Goal: Information Seeking & Learning: Get advice/opinions

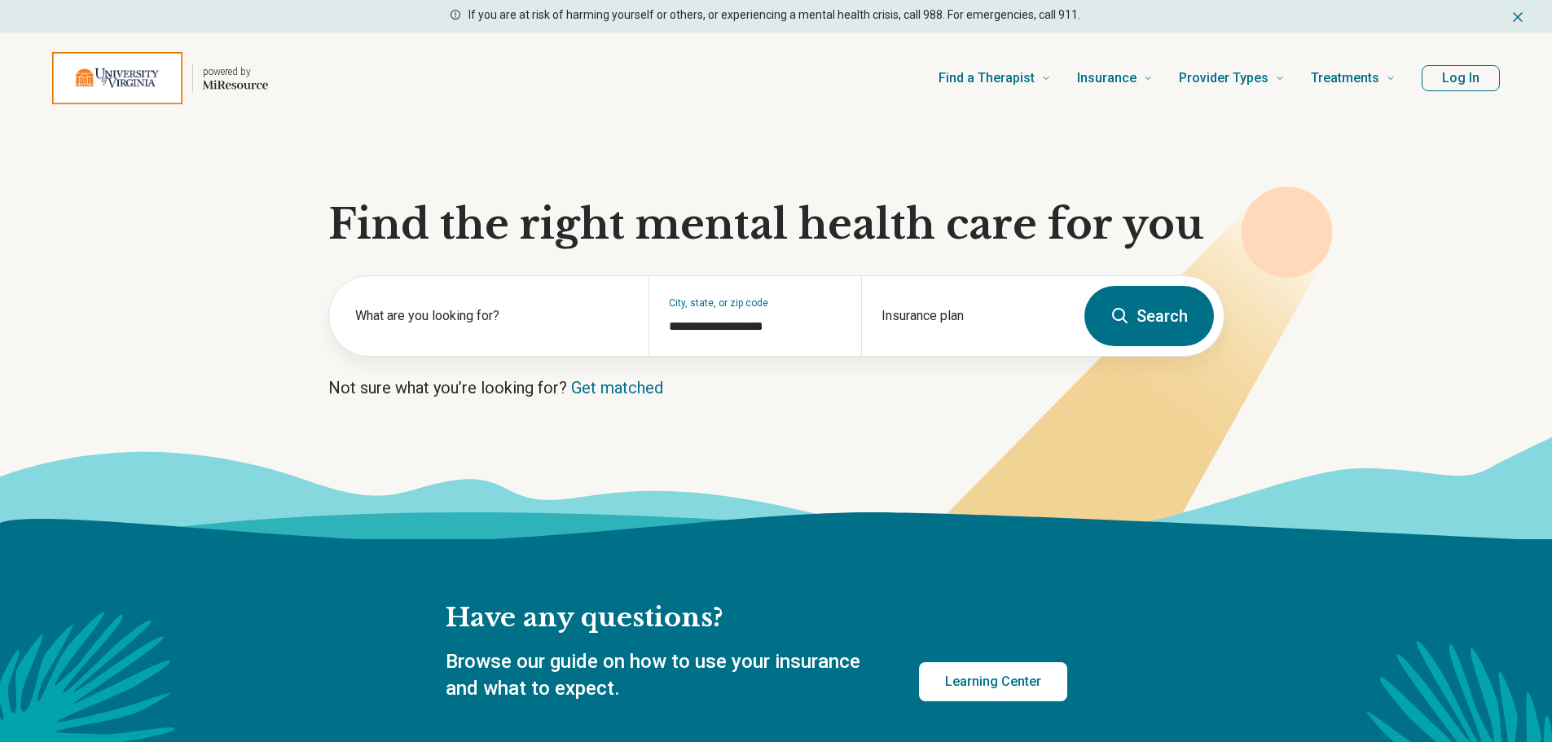
type input "**********"
click at [1461, 76] on button "Log In" at bounding box center [1460, 78] width 78 height 26
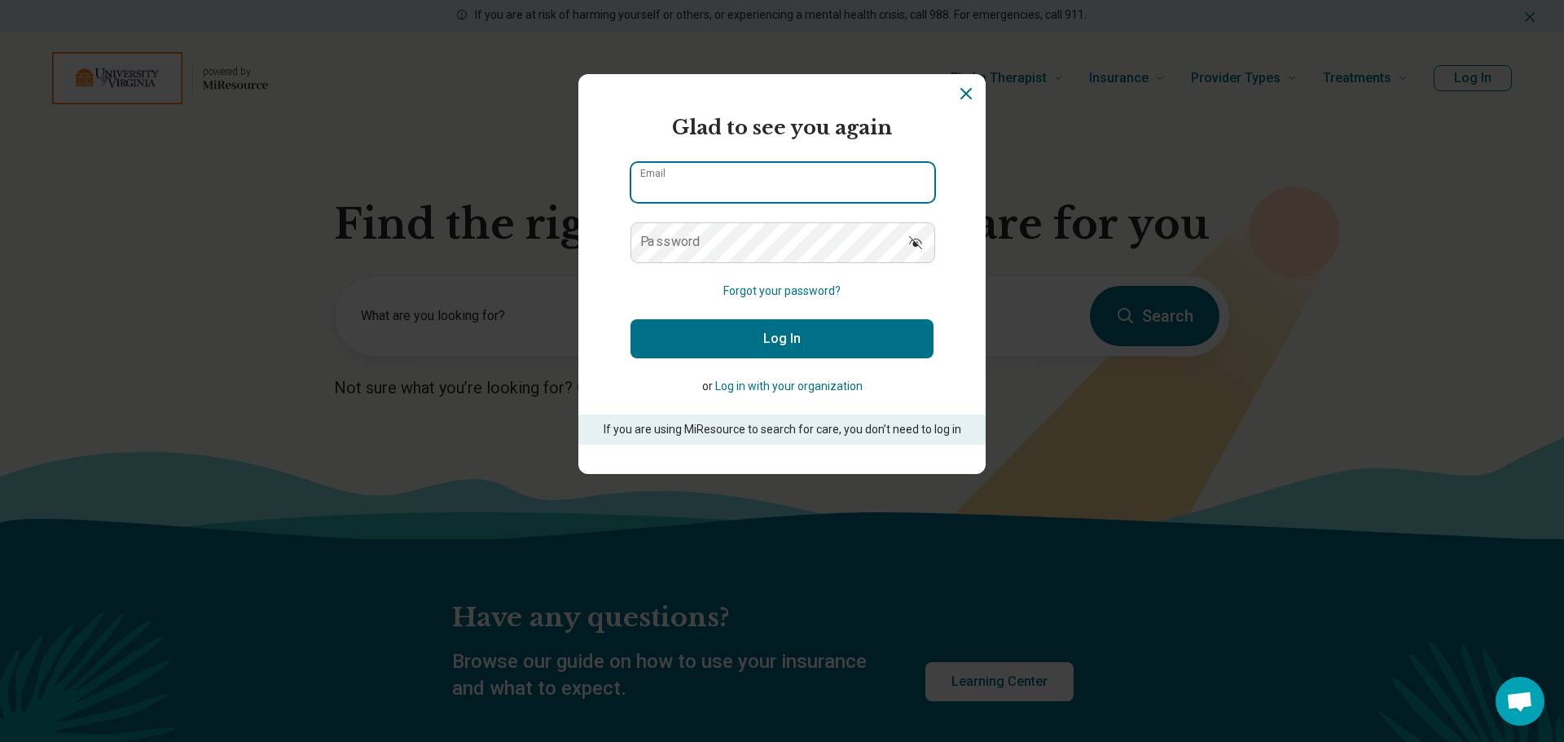
type input "**********"
click at [819, 336] on button "Log In" at bounding box center [781, 338] width 303 height 39
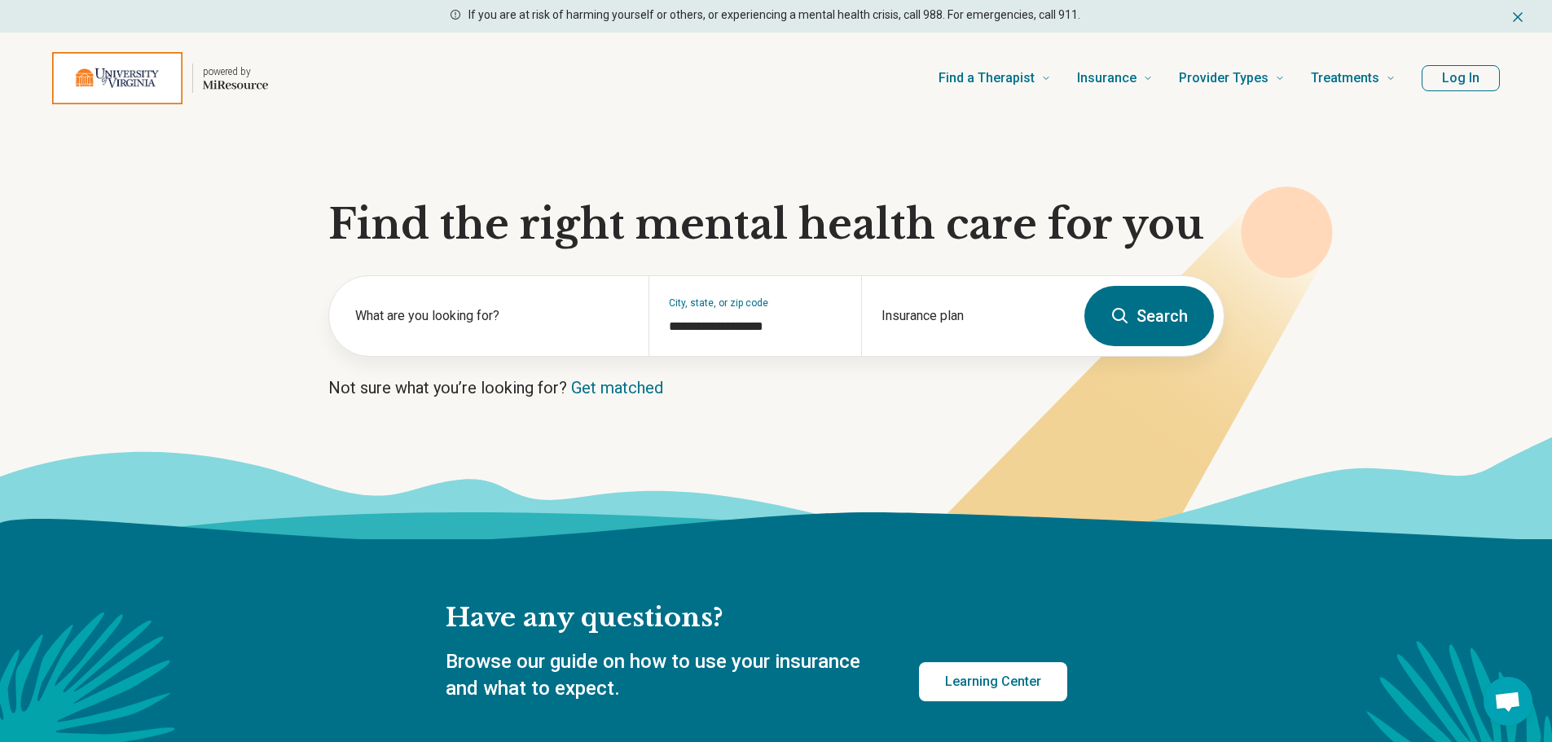
click at [1470, 77] on button "Log In" at bounding box center [1460, 78] width 78 height 26
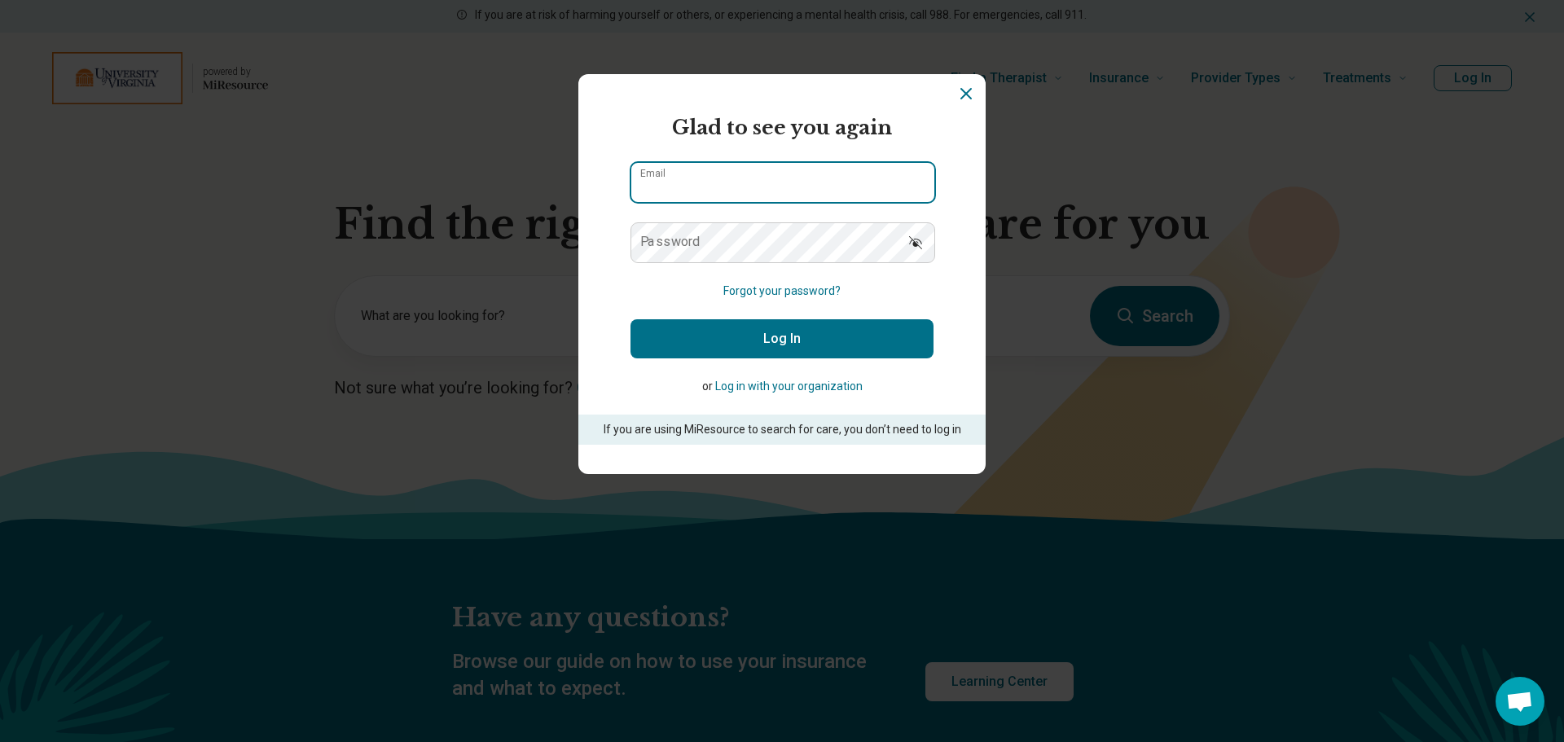
type input "**********"
click at [715, 329] on button "Log In" at bounding box center [781, 338] width 303 height 39
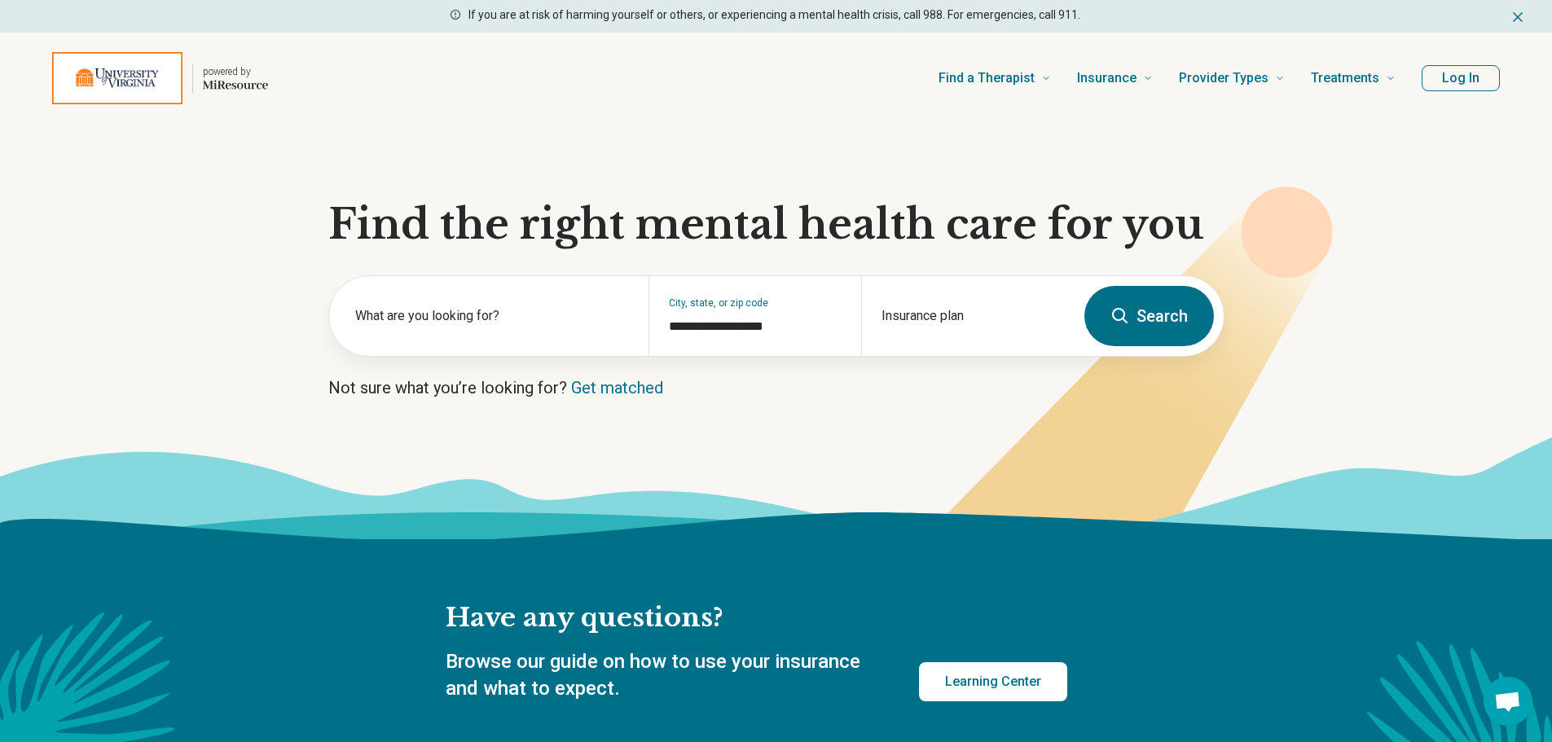
click at [1517, 13] on icon "Dismiss" at bounding box center [1517, 17] width 16 height 16
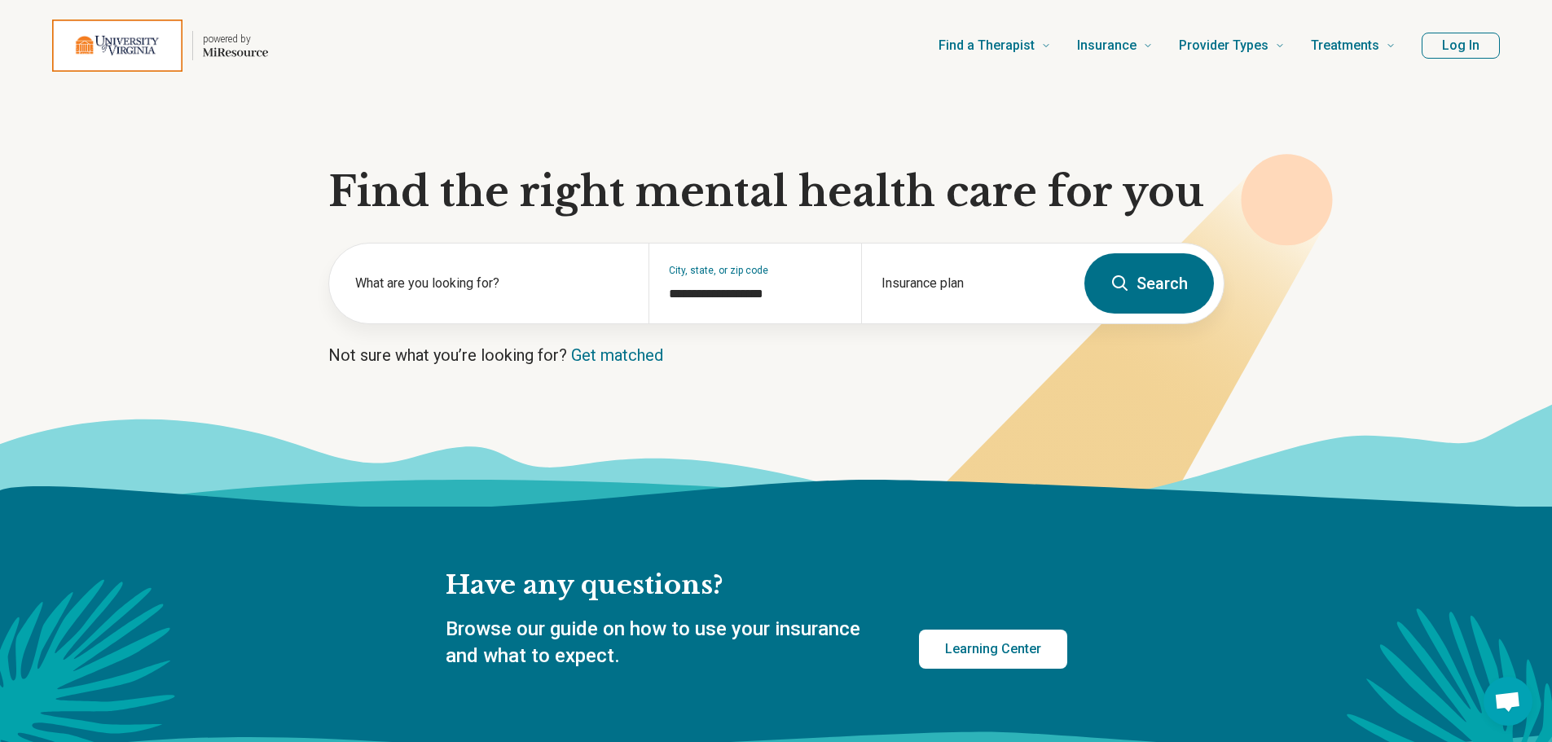
click at [1473, 41] on button "Log In" at bounding box center [1460, 46] width 78 height 26
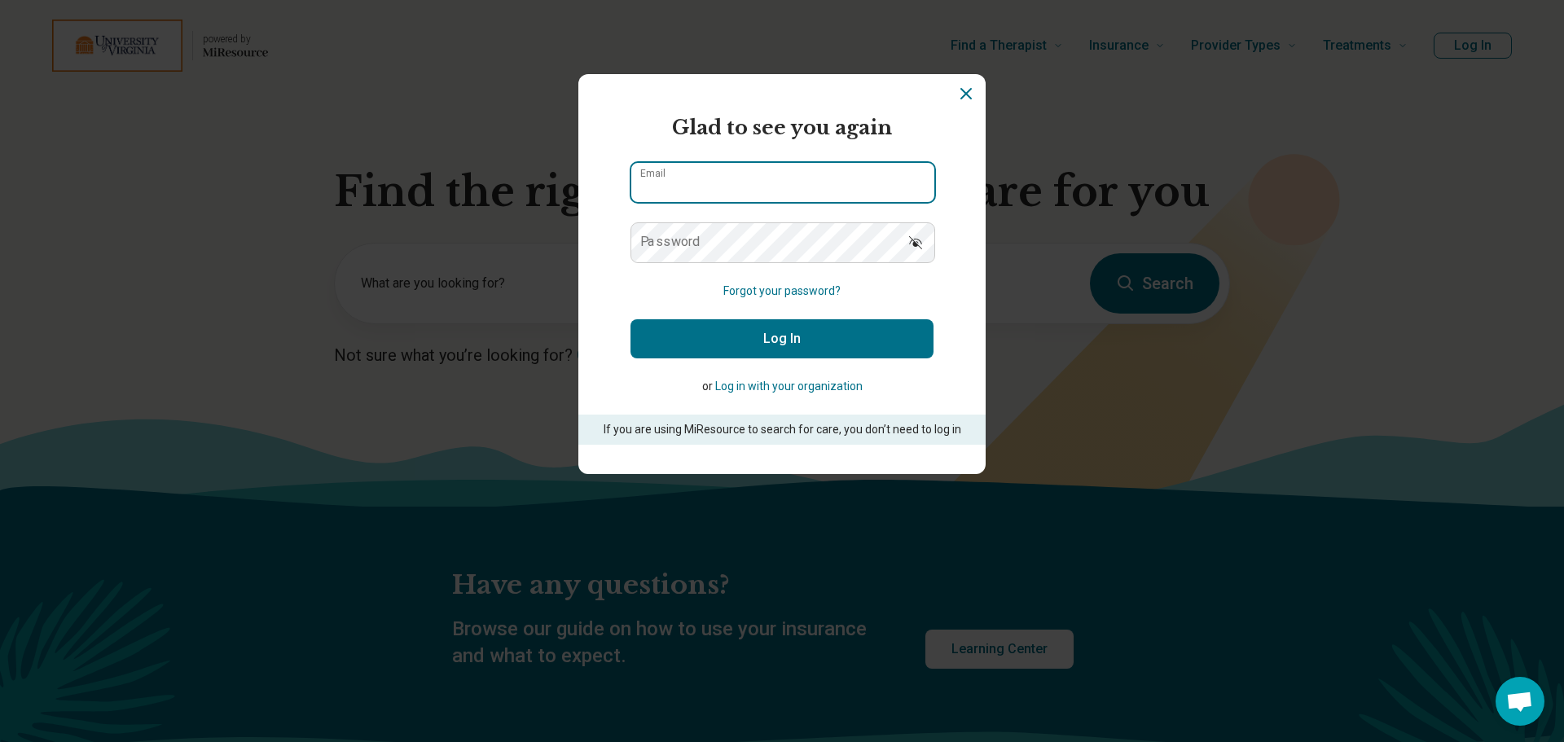
type input "**********"
click at [910, 244] on icon "Show password" at bounding box center [915, 242] width 13 height 13
click at [844, 345] on button "Log In" at bounding box center [781, 338] width 303 height 39
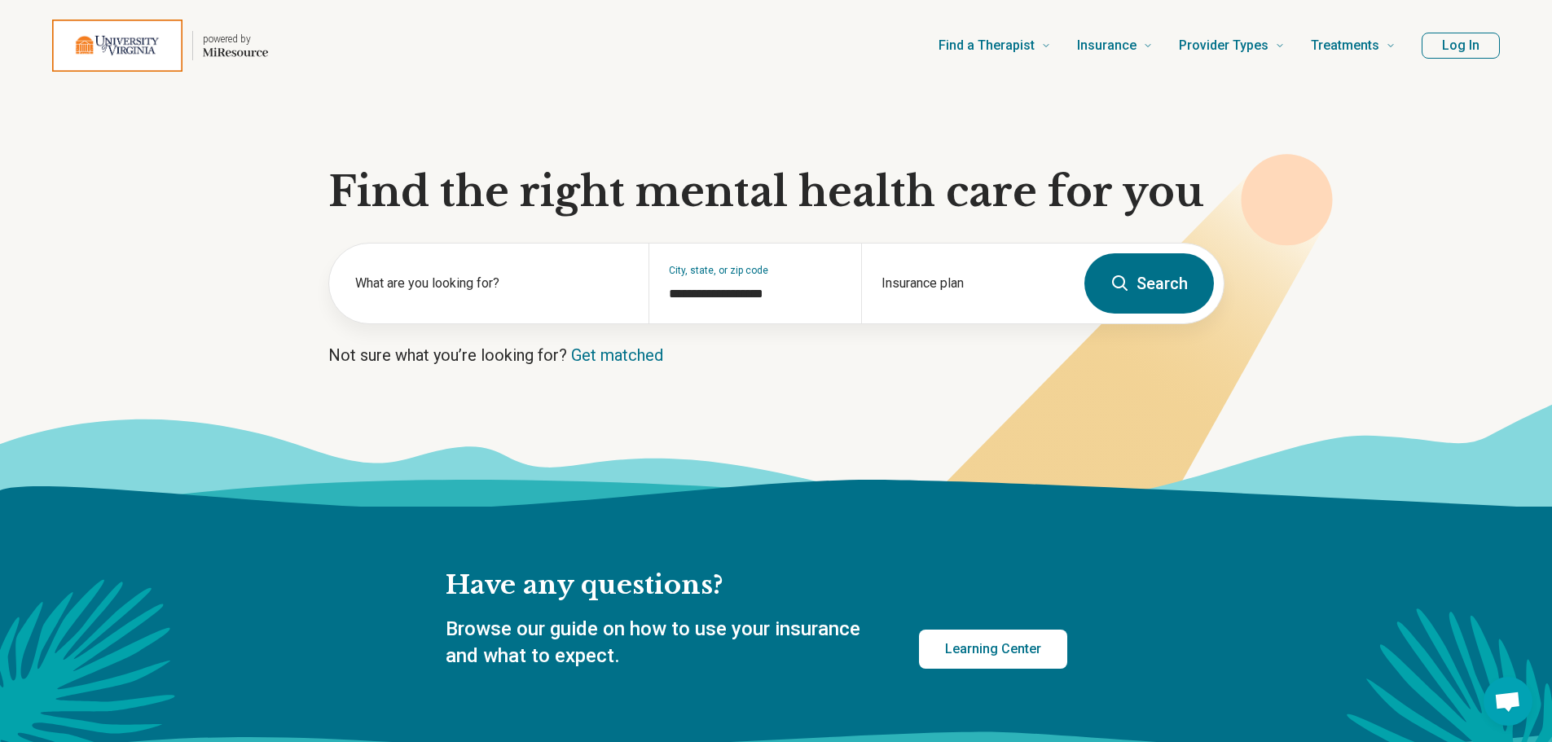
click at [844, 345] on p "Not sure what you’re looking for? Get matched" at bounding box center [776, 355] width 896 height 23
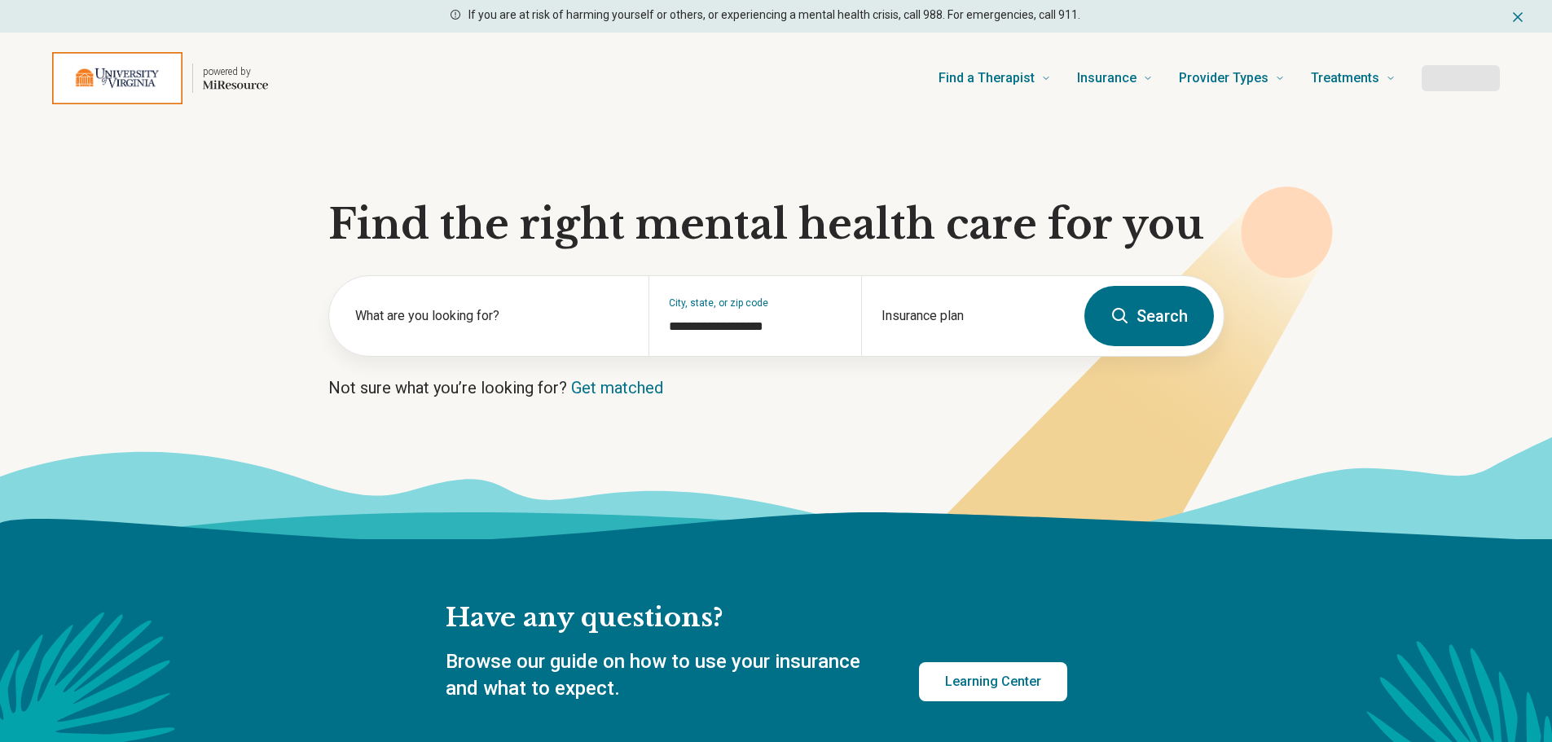
type input "**********"
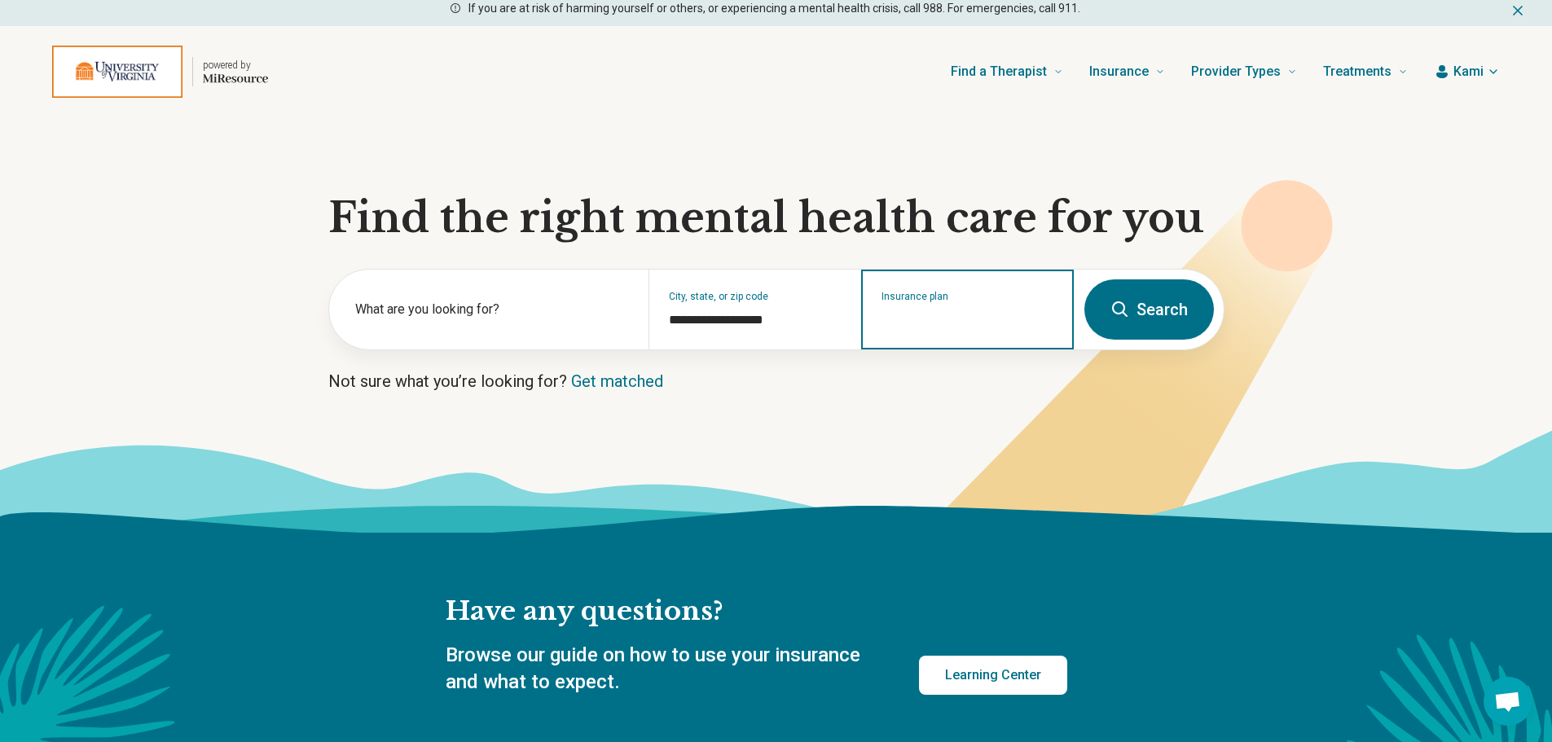
click at [965, 316] on input "Insurance plan" at bounding box center [967, 320] width 173 height 20
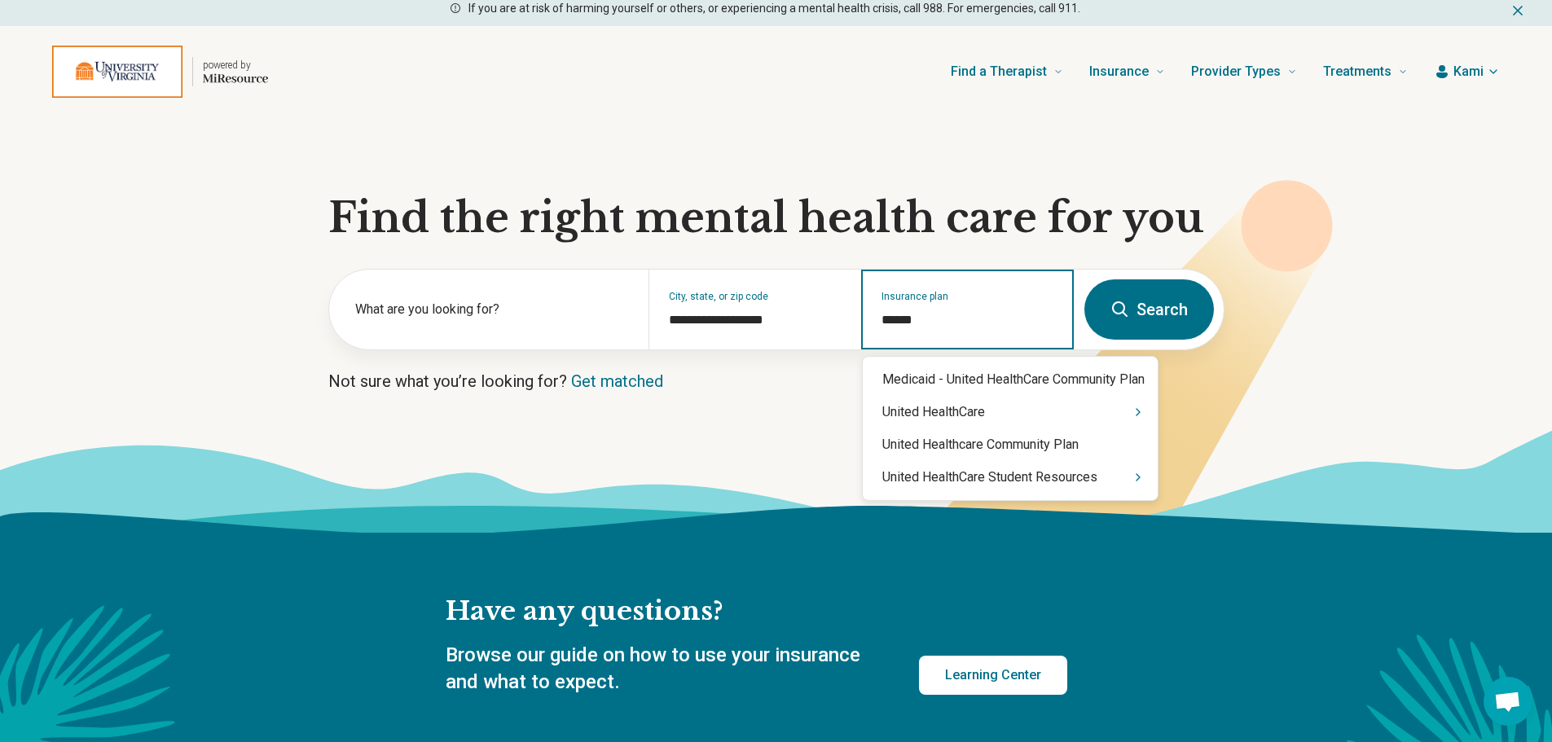
type input "******"
click at [959, 482] on div "United HealthCare Student Resources" at bounding box center [1010, 477] width 295 height 33
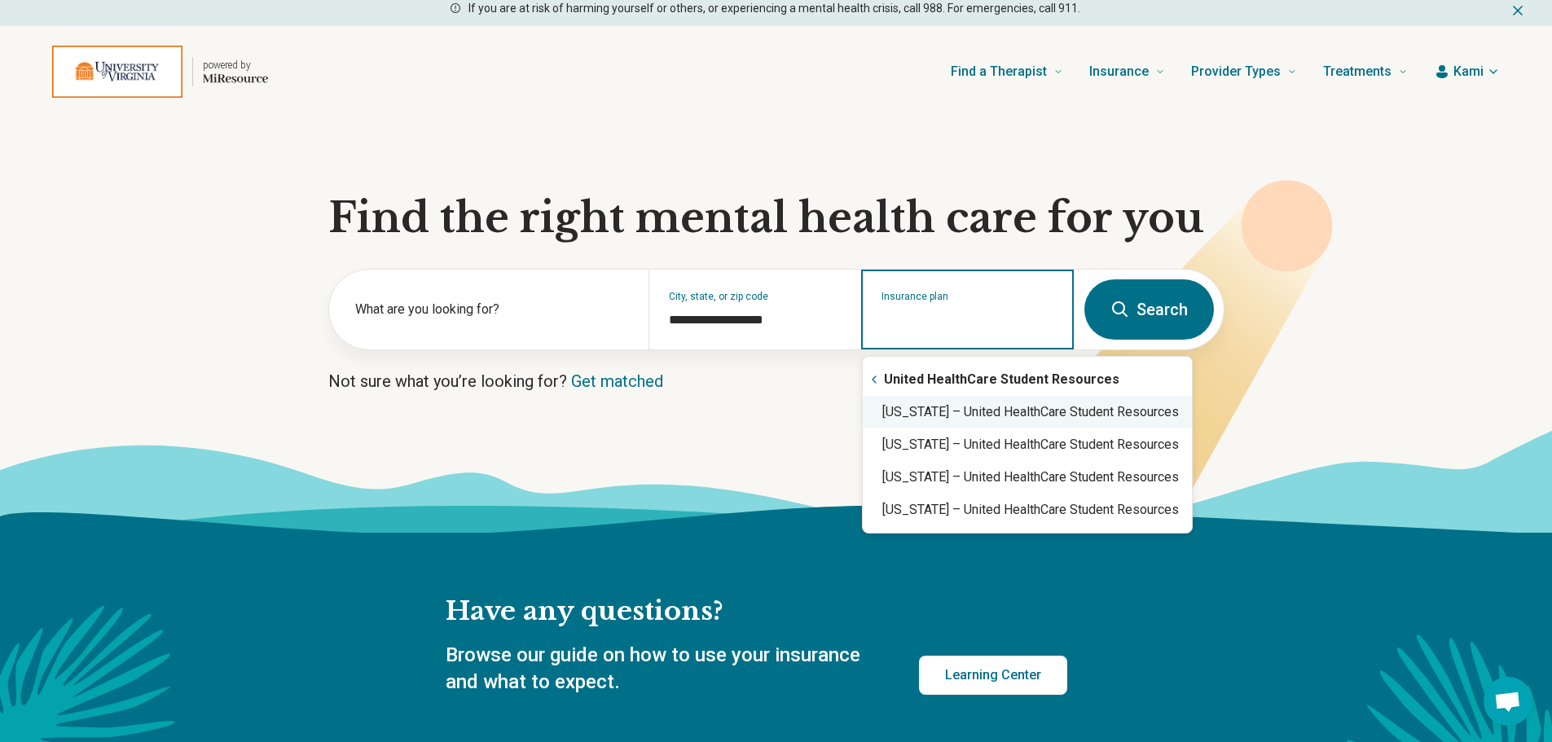
click at [928, 416] on div "Virginia – United HealthCare Student Resources" at bounding box center [1027, 412] width 329 height 33
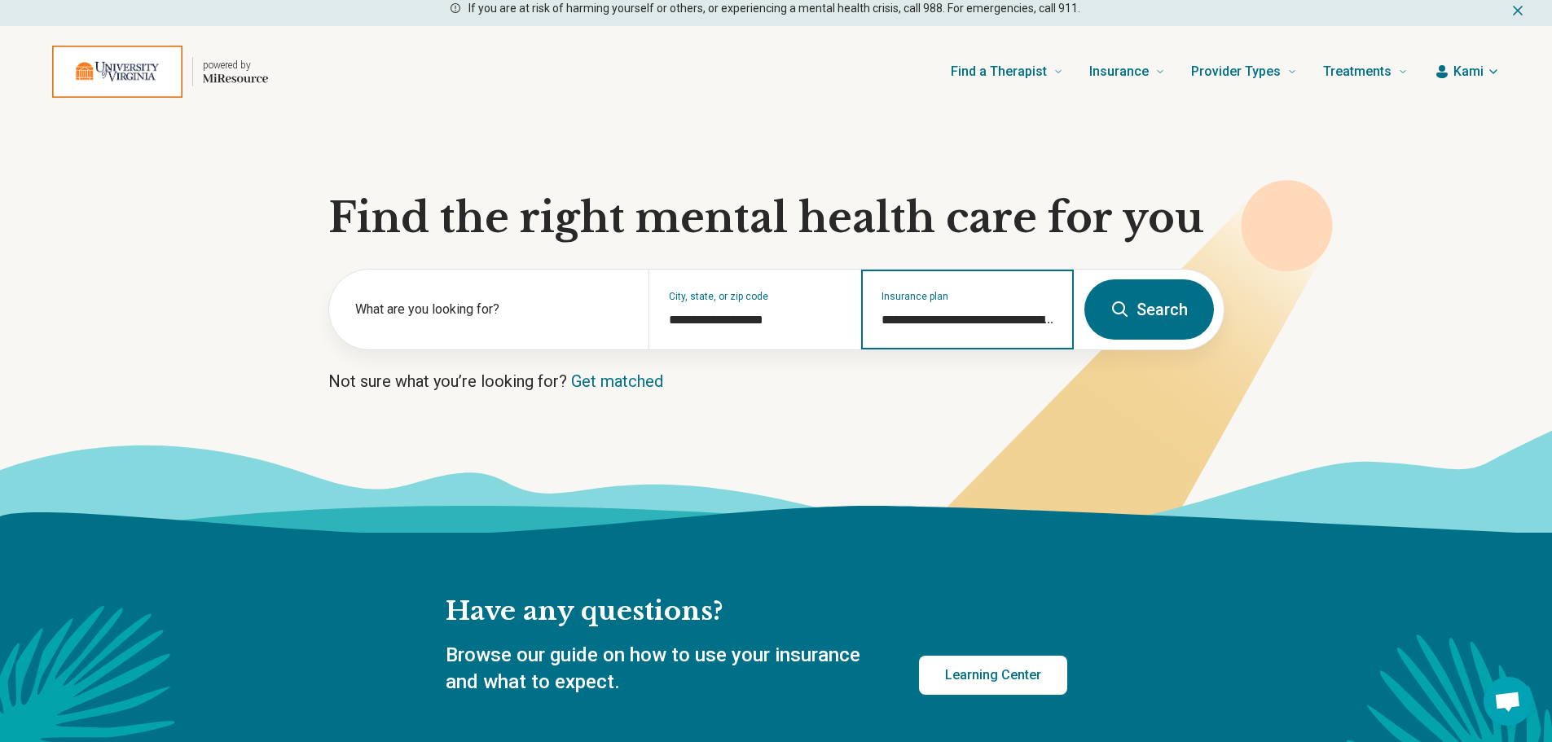
type input "**********"
click at [1172, 317] on button "Search" at bounding box center [1149, 309] width 130 height 60
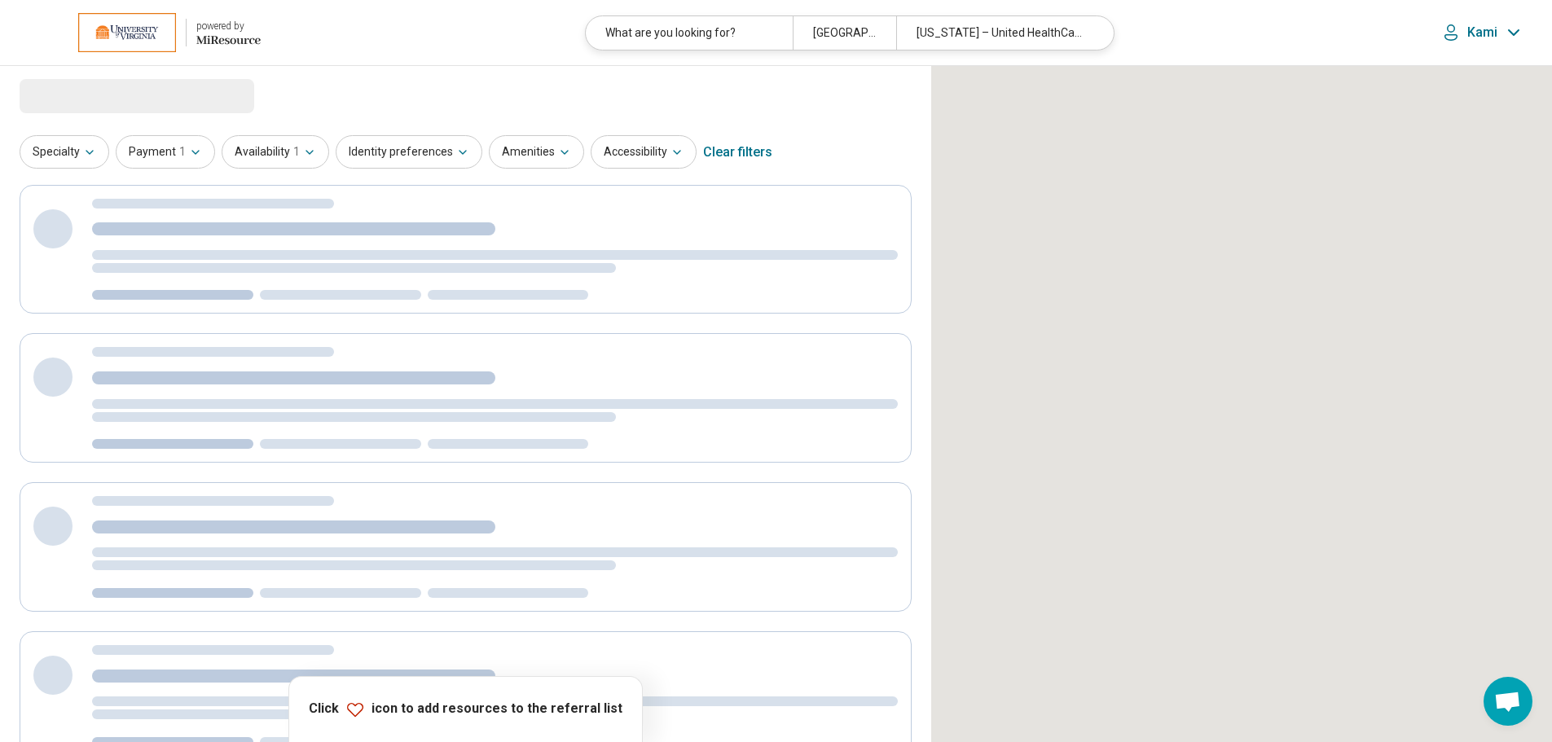
select select "***"
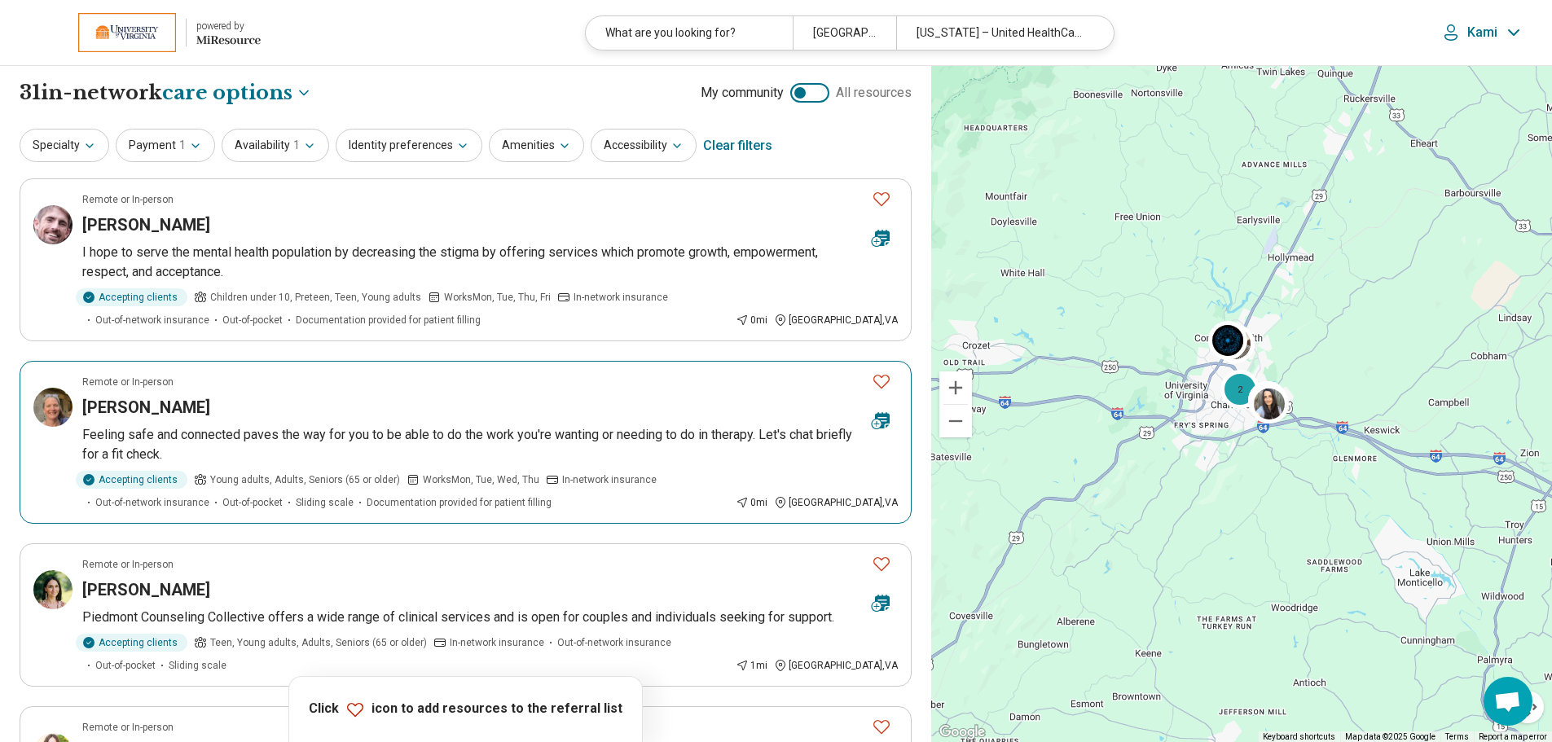
click at [382, 436] on p "Feeling safe and connected paves the way for you to be able to do the work you'…" at bounding box center [489, 444] width 815 height 39
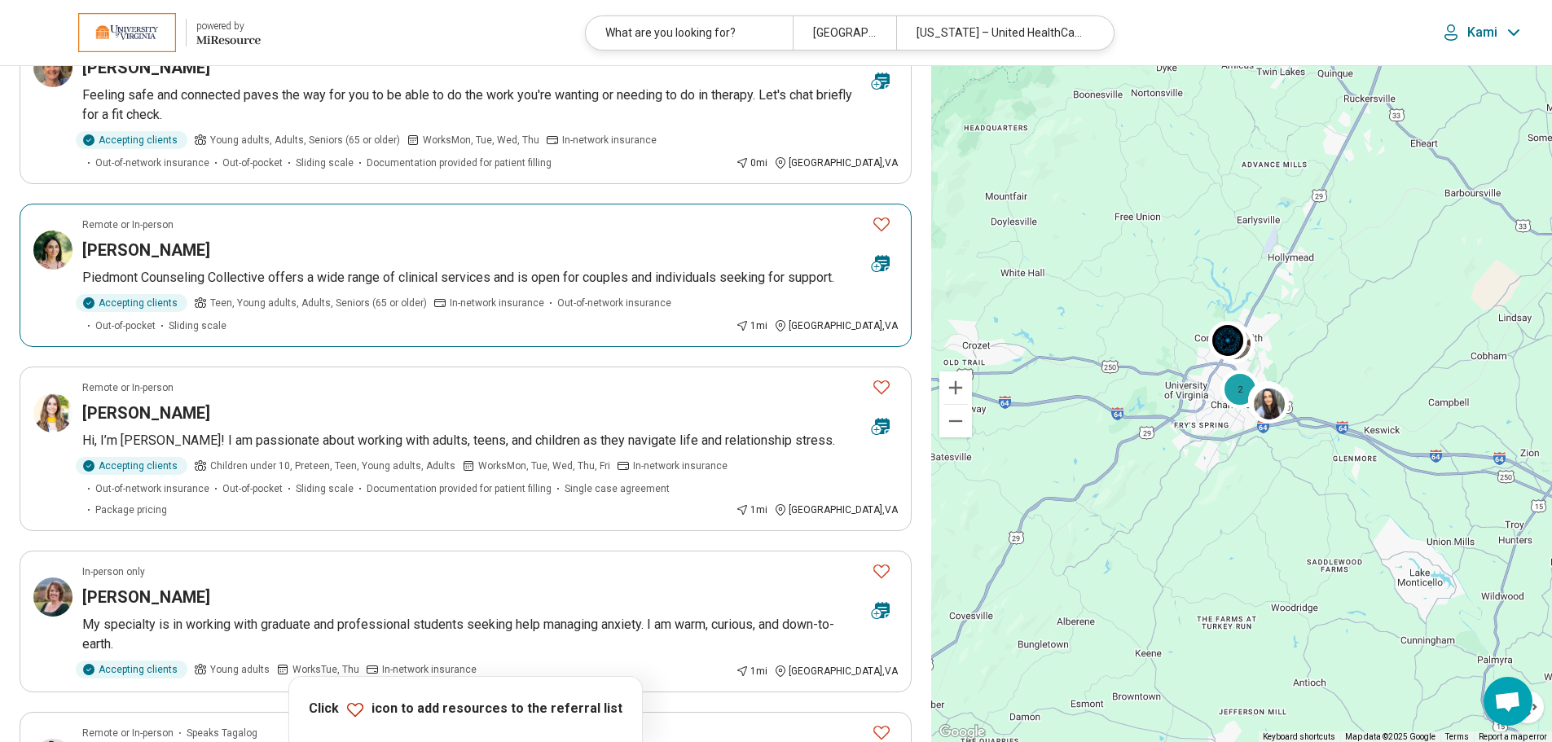
scroll to position [326, 0]
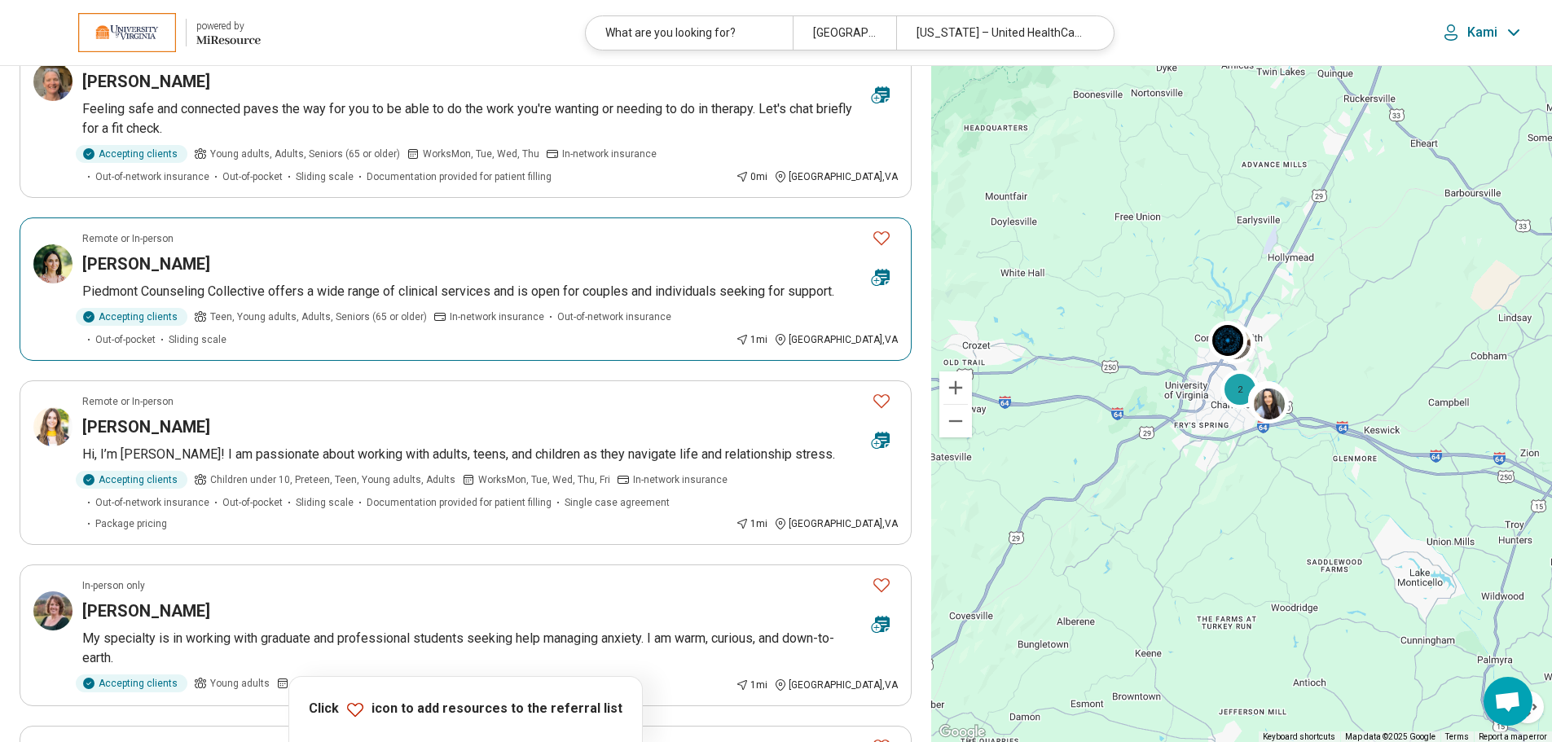
click at [243, 291] on p "Piedmont Counseling Collective offers a wide range of clinical services and is …" at bounding box center [489, 292] width 815 height 20
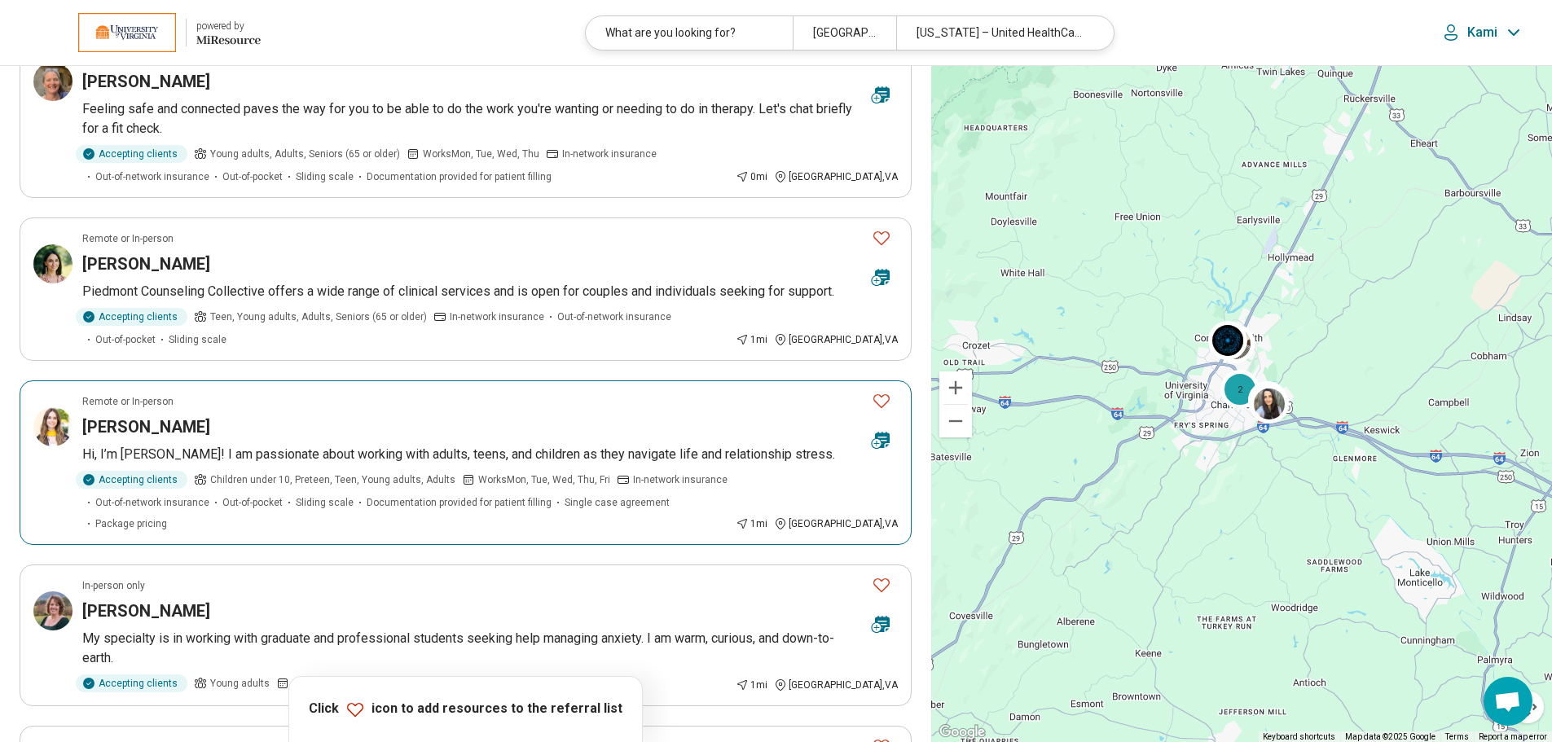
click at [284, 463] on p "Hi, I’m Sarah! I am passionate about working with adults, teens, and children a…" at bounding box center [489, 455] width 815 height 20
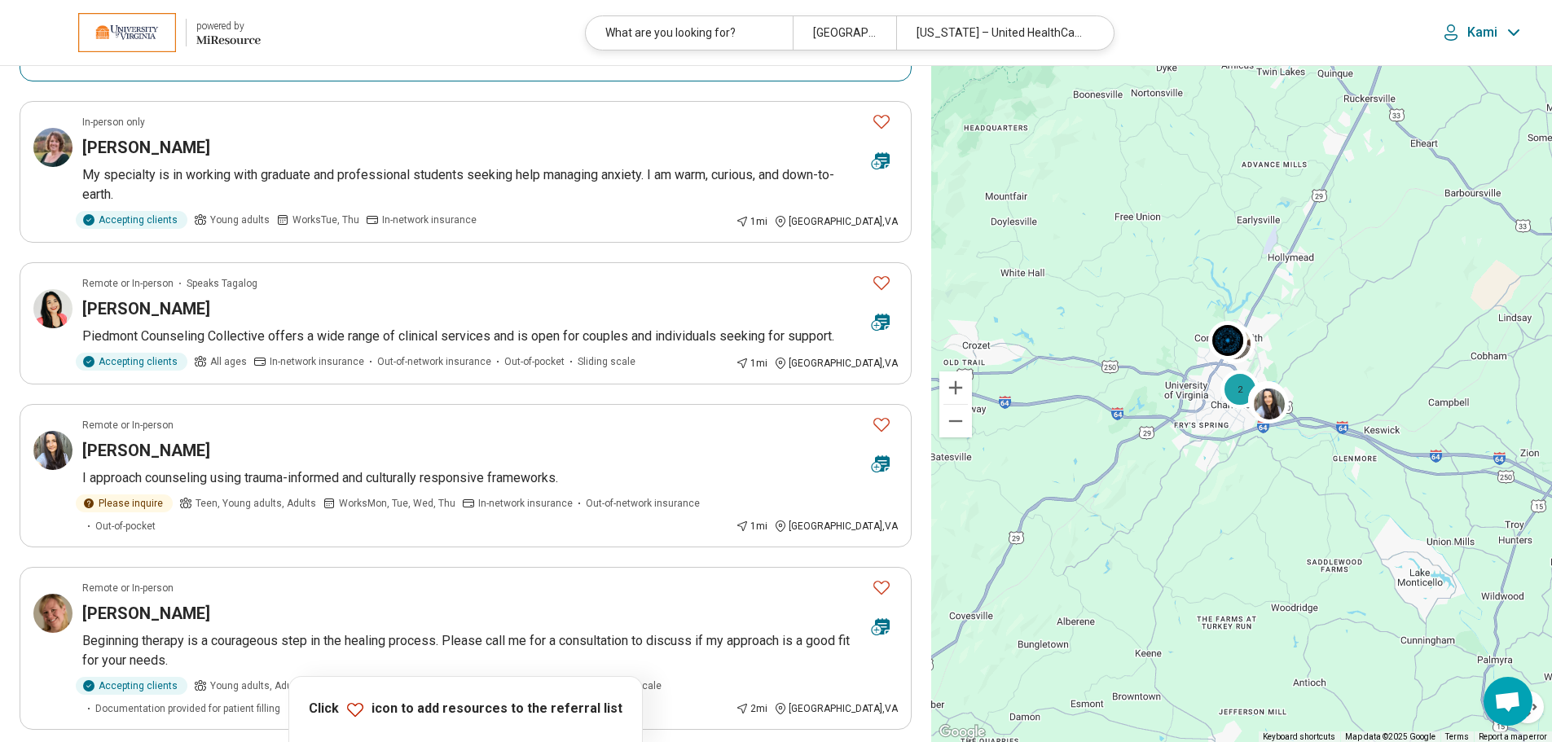
scroll to position [814, 0]
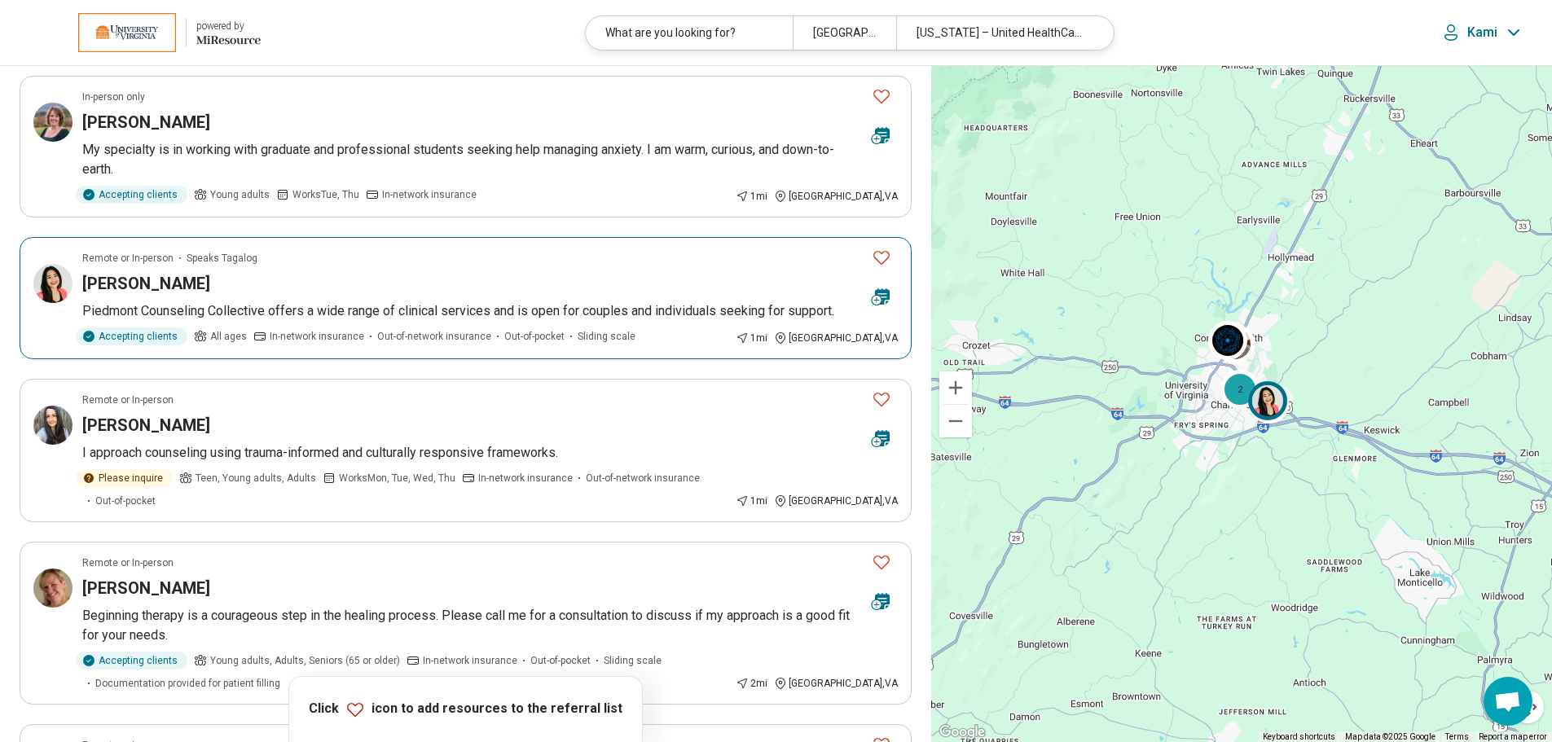
click at [325, 272] on div "Jem Iwatsubo" at bounding box center [470, 283] width 776 height 23
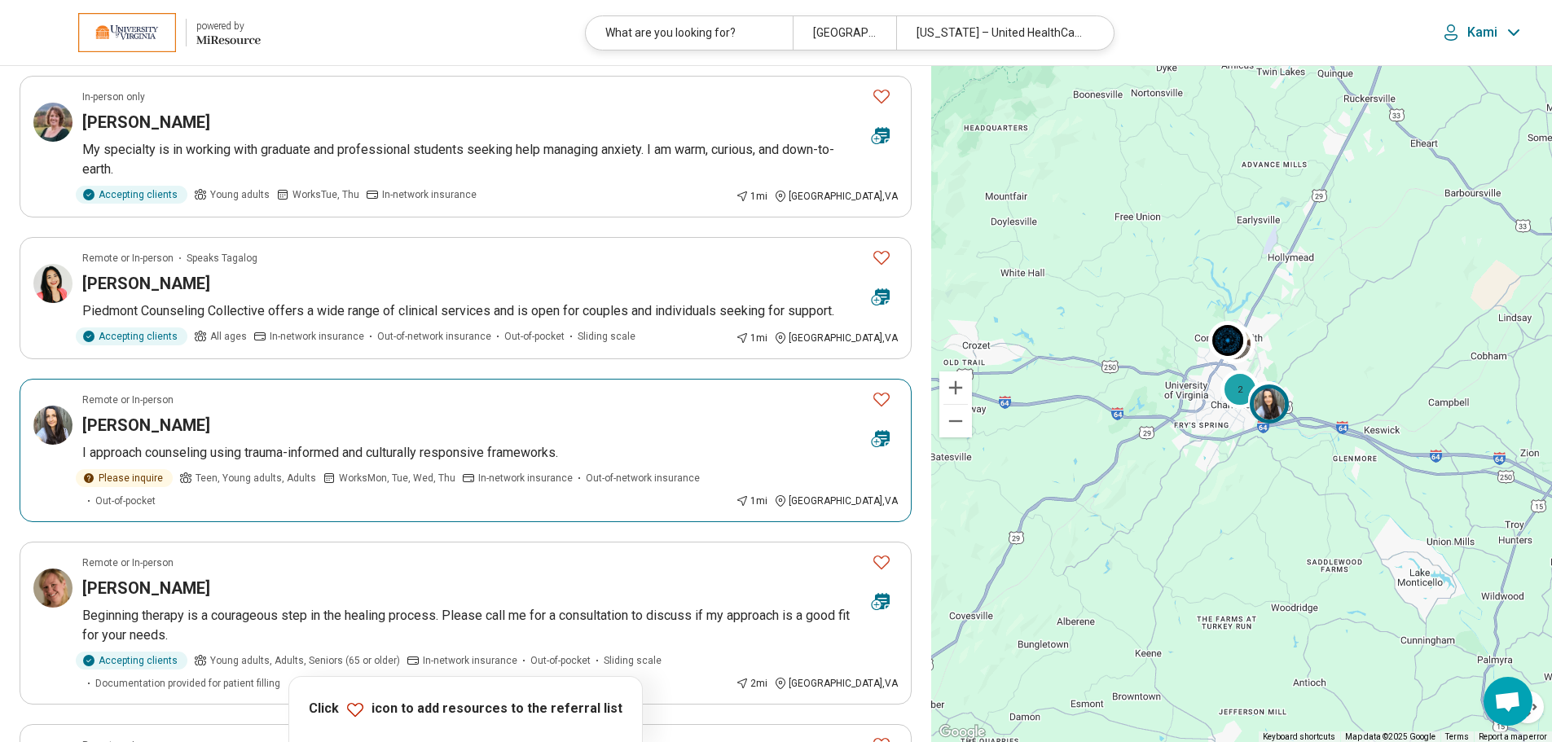
click at [435, 443] on p "I approach counseling using trauma-informed and culturally responsive framework…" at bounding box center [489, 453] width 815 height 20
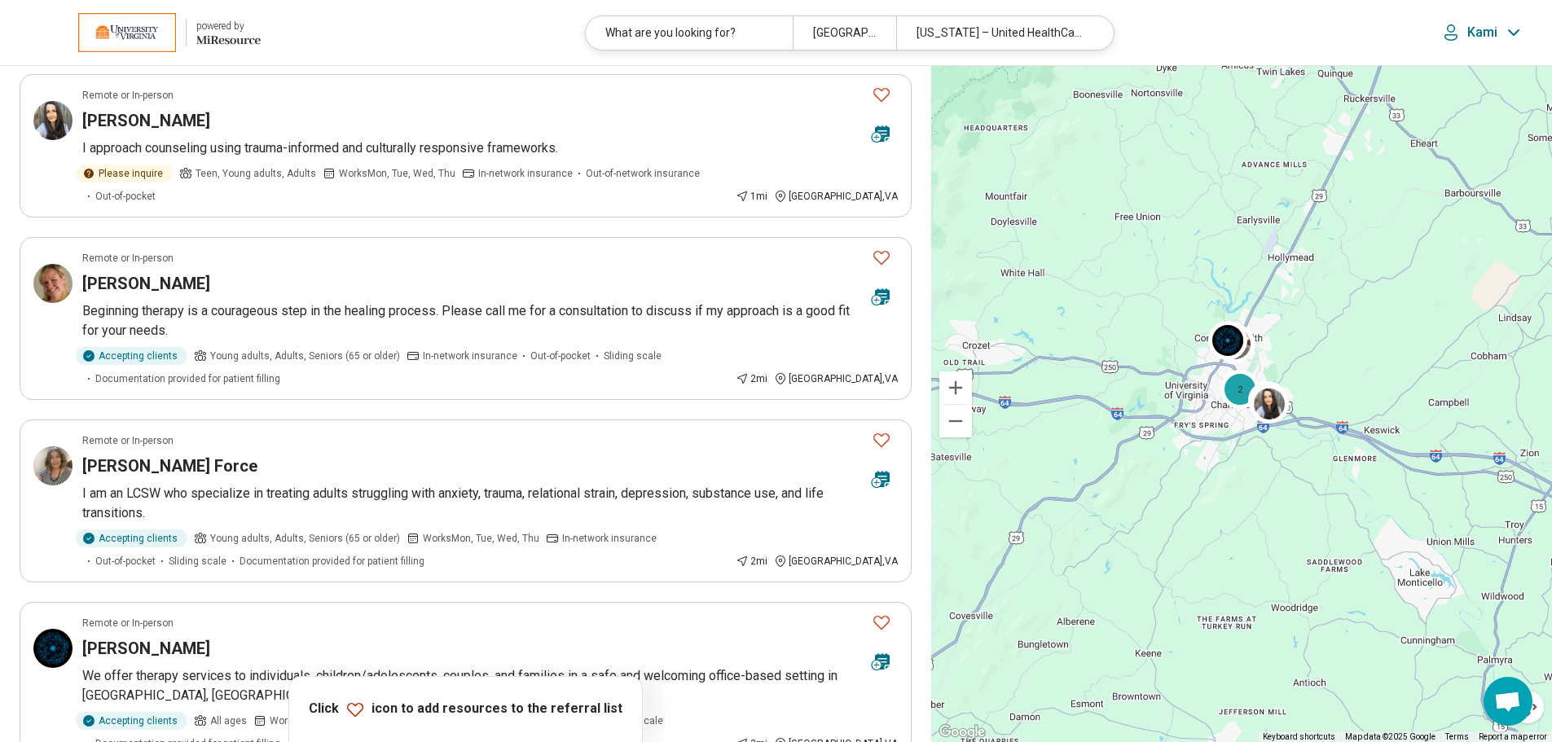
scroll to position [1140, 0]
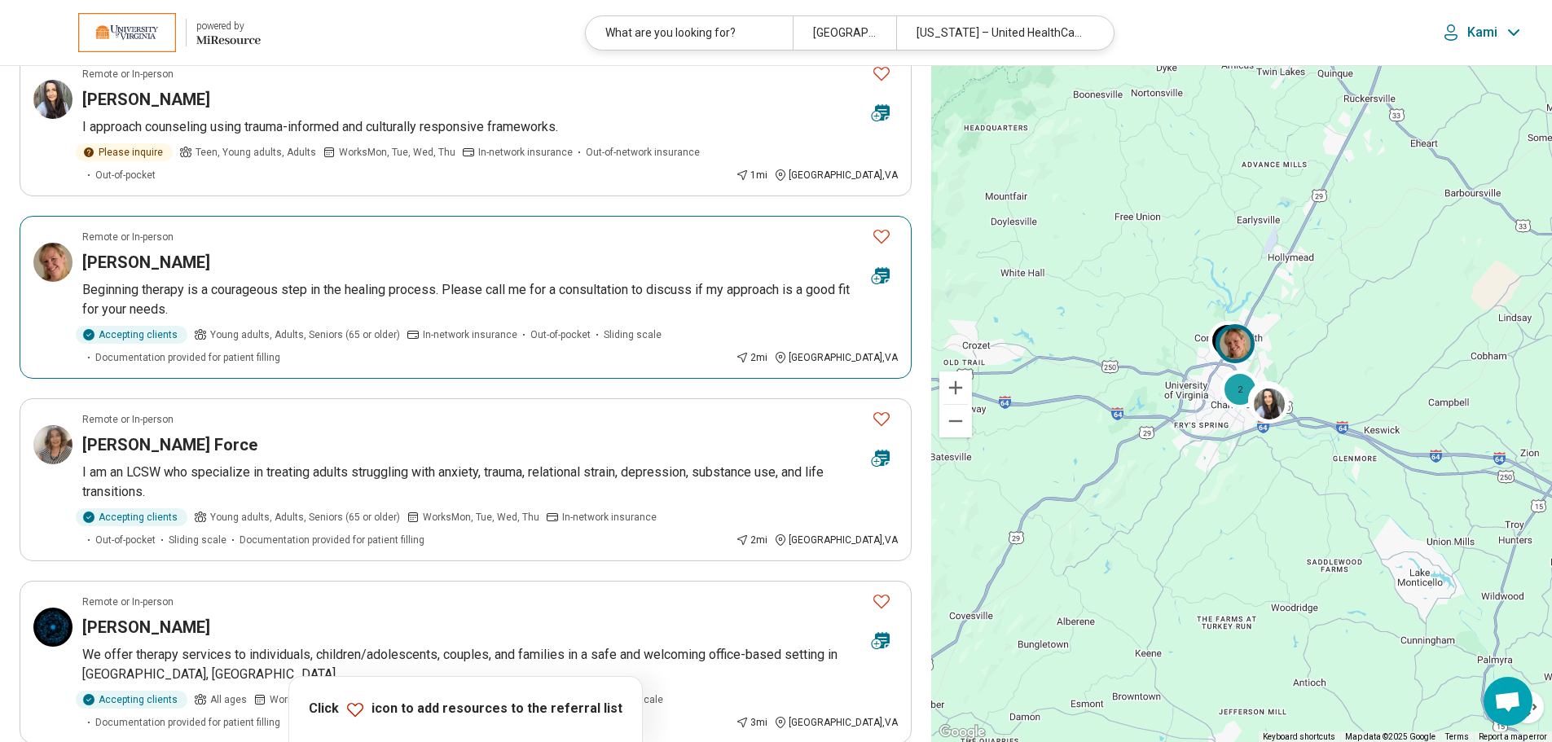
click at [360, 231] on article "Remote or In-person Caitlin Price Beginning therapy is a courageous step in the…" at bounding box center [466, 297] width 892 height 163
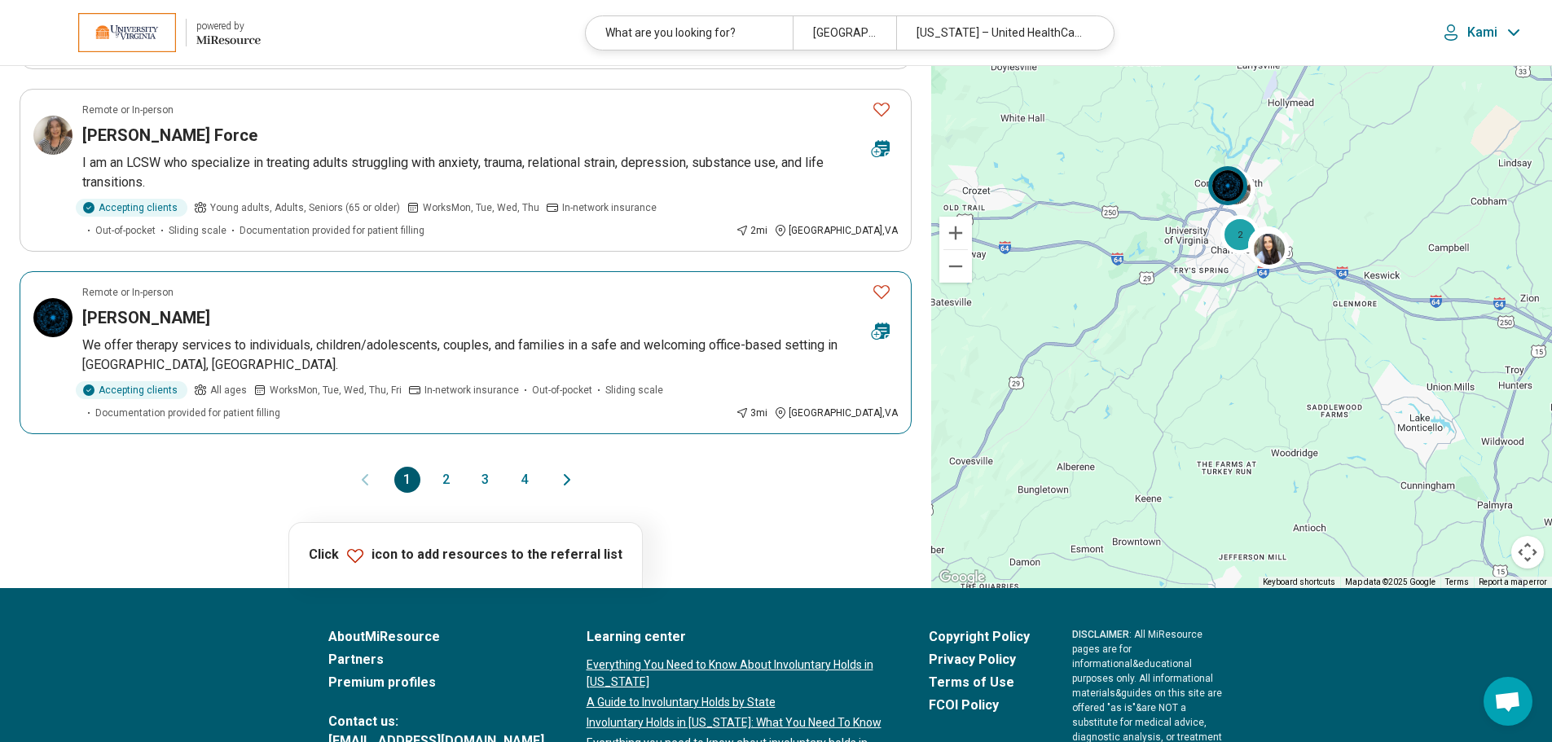
scroll to position [1466, 0]
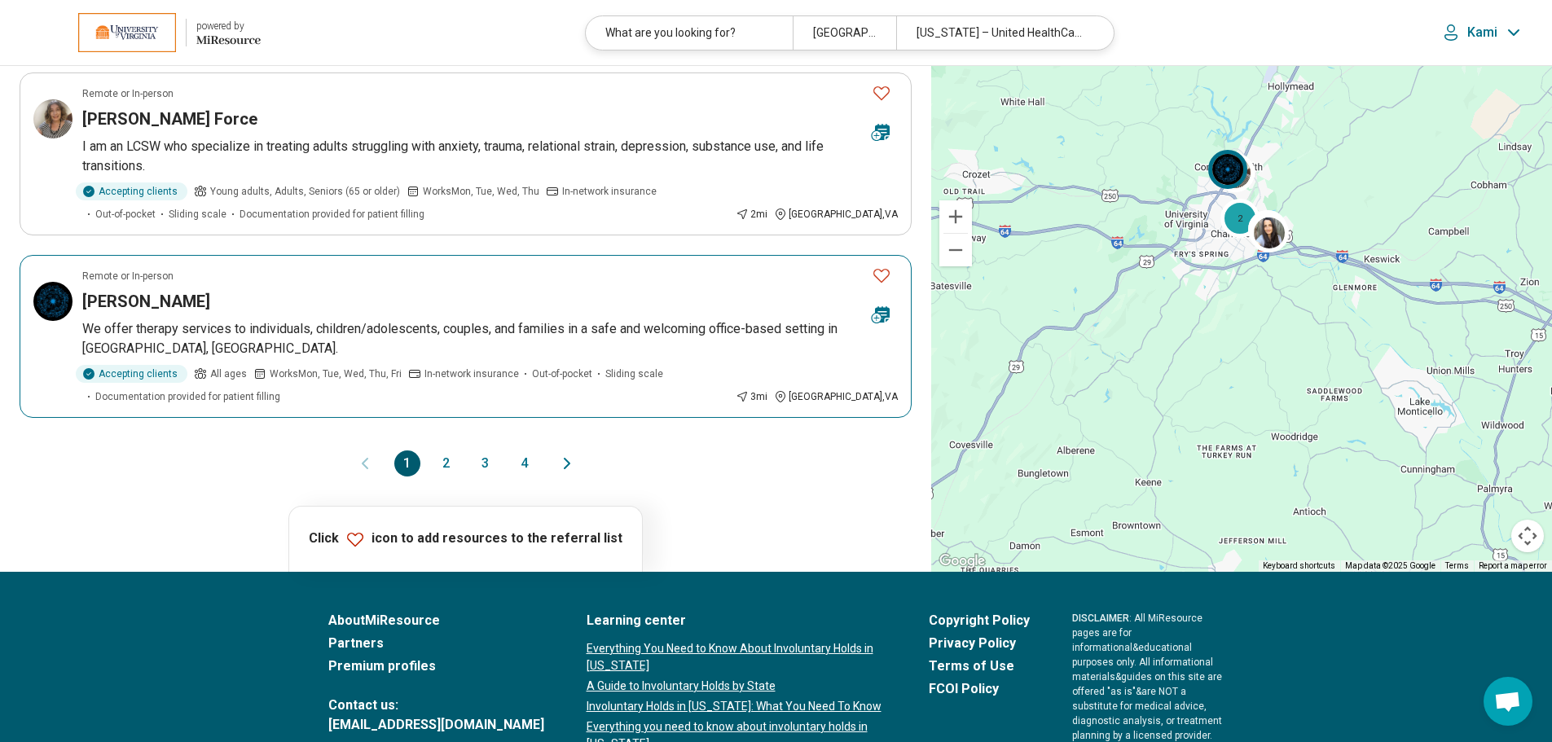
click at [419, 319] on p "We offer therapy services to individuals, children/adolescents, couples, and fa…" at bounding box center [489, 338] width 815 height 39
click at [438, 450] on button "2" at bounding box center [446, 463] width 26 height 26
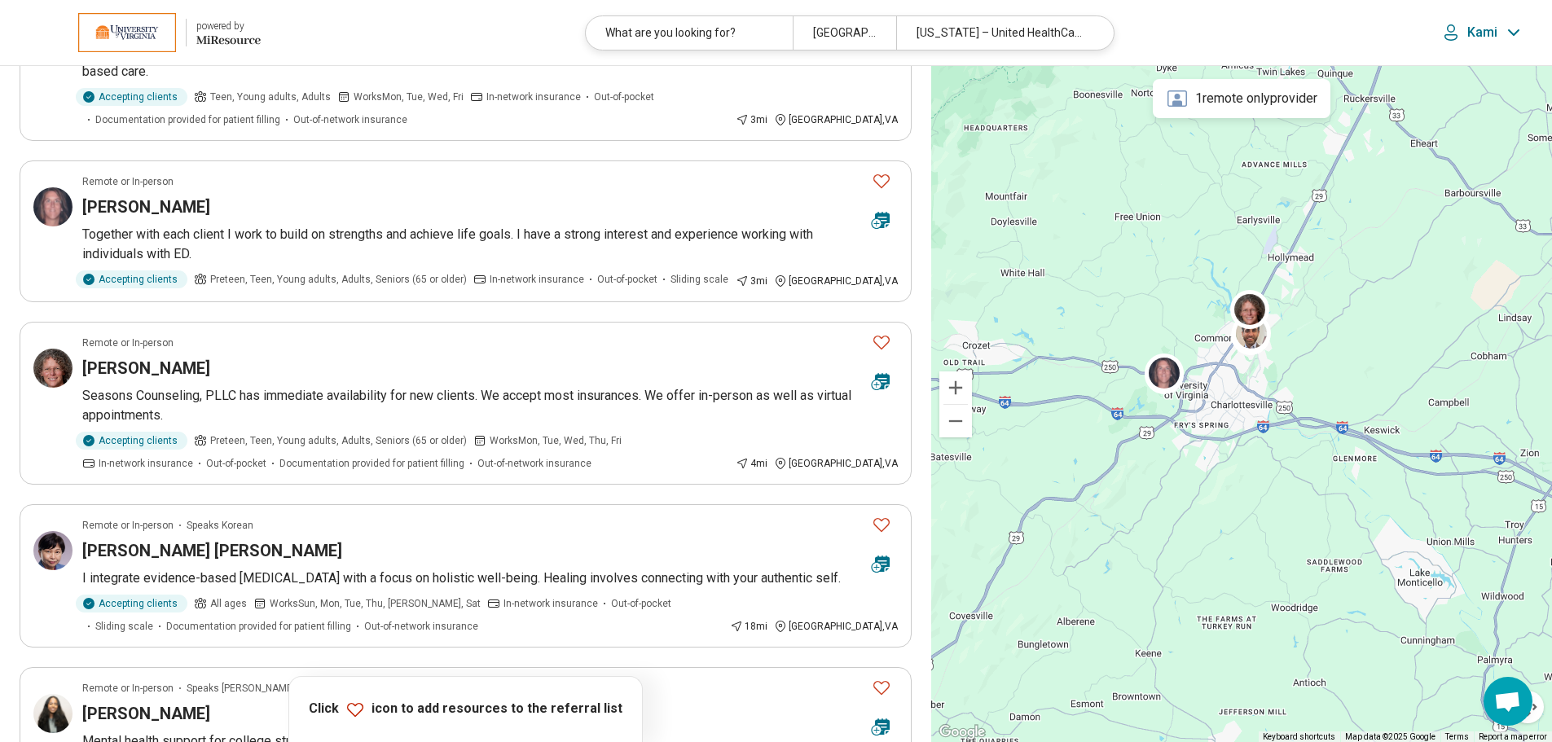
scroll to position [570, 0]
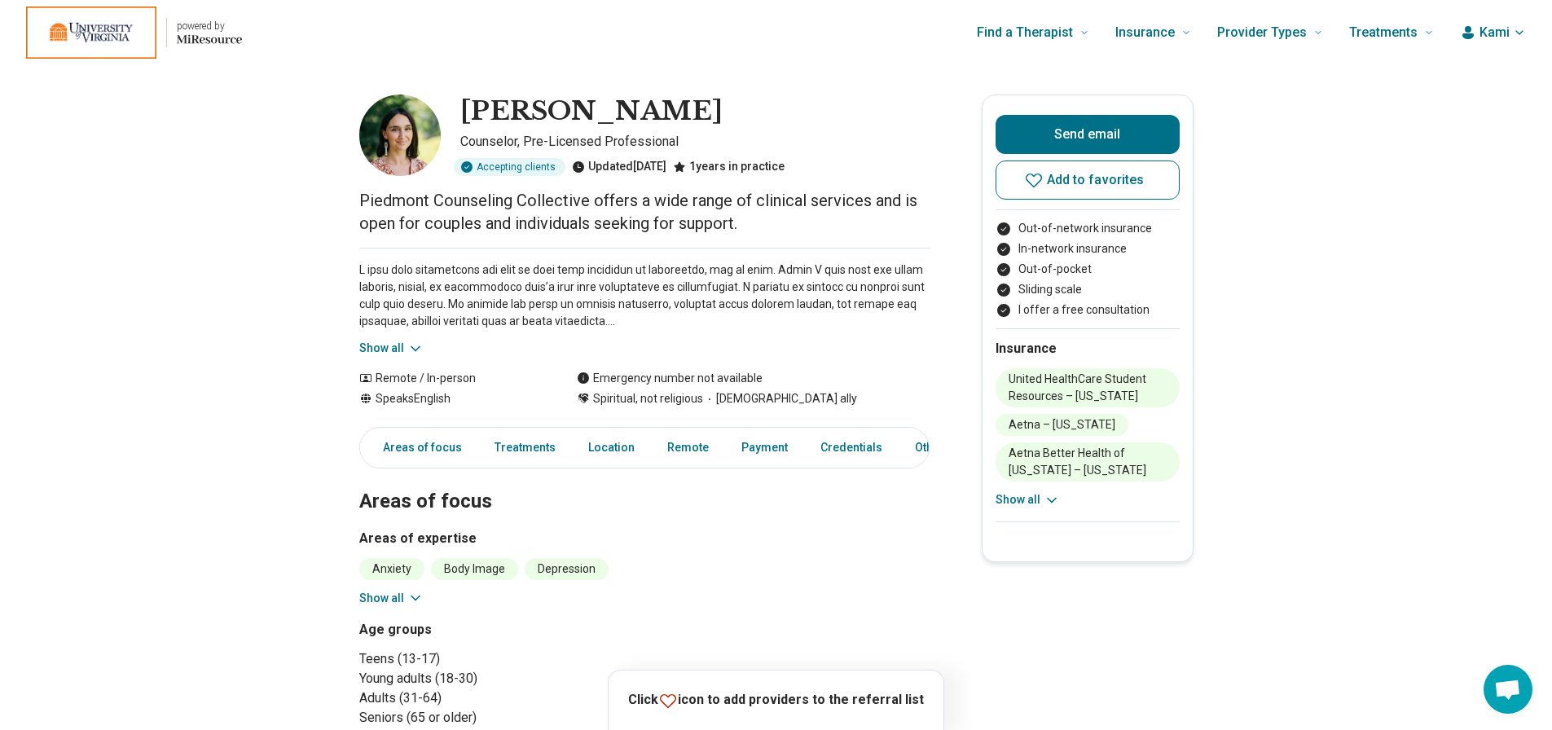
click at [379, 604] on button "Show all" at bounding box center [391, 598] width 64 height 17
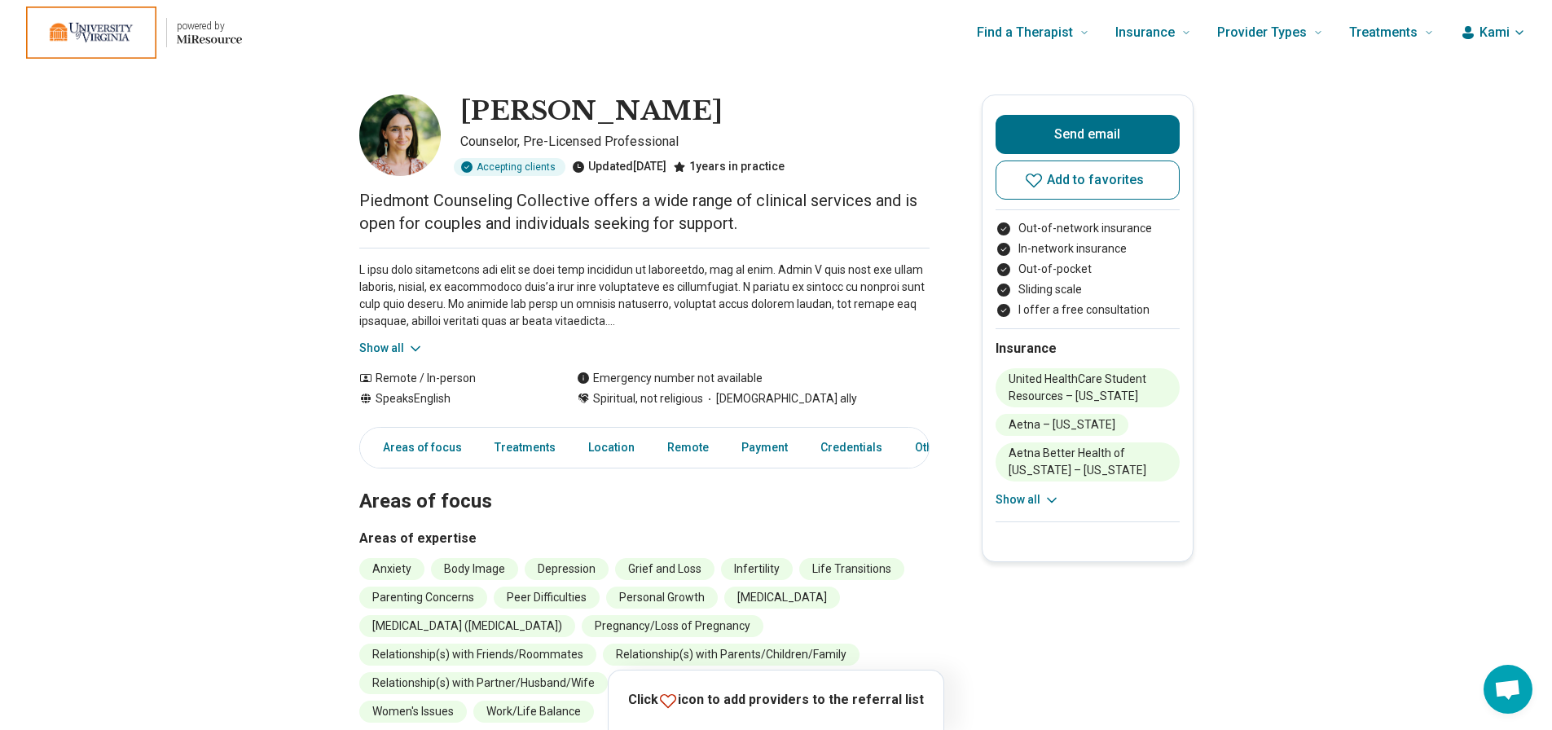
click at [391, 344] on button "Show all" at bounding box center [391, 348] width 64 height 17
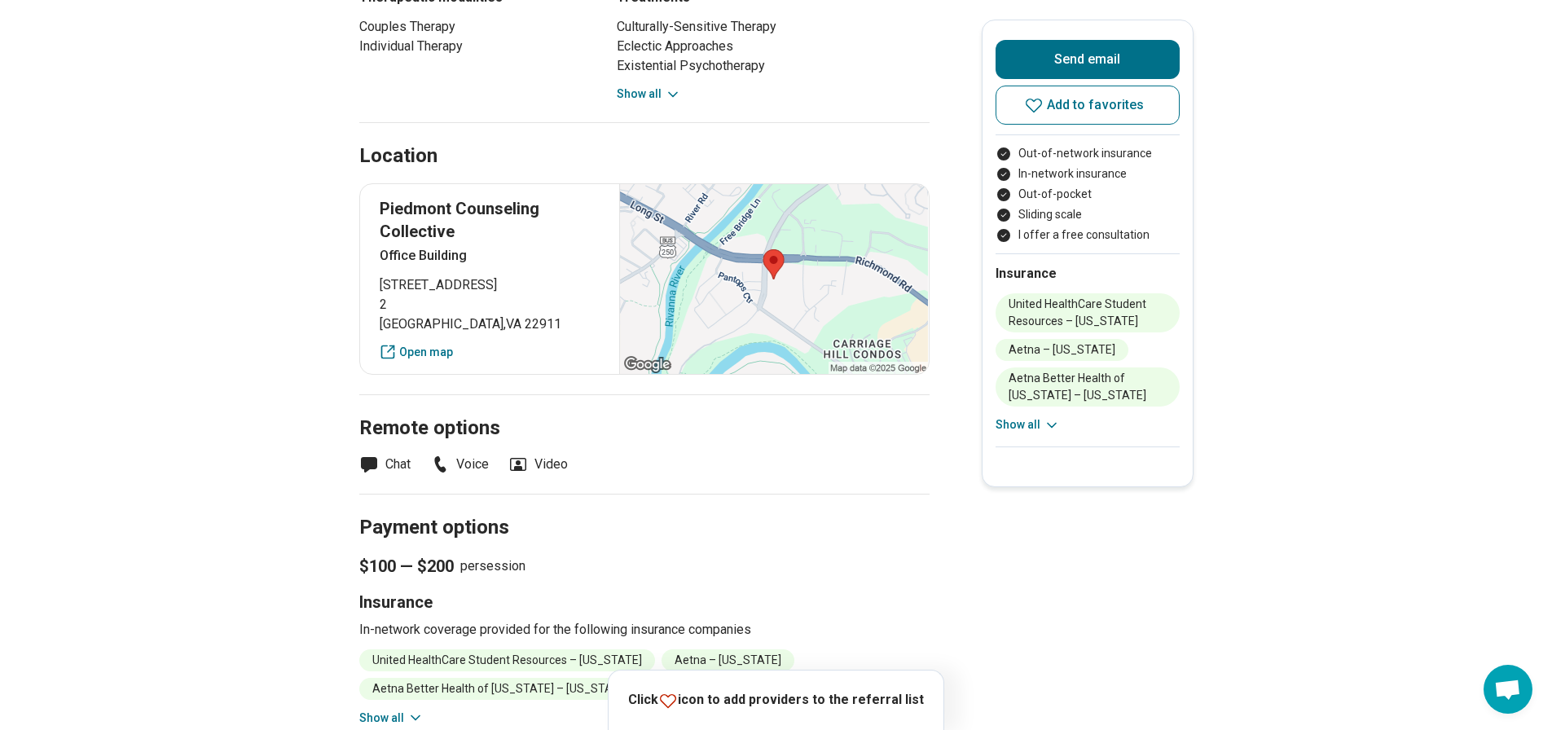
scroll to position [1140, 0]
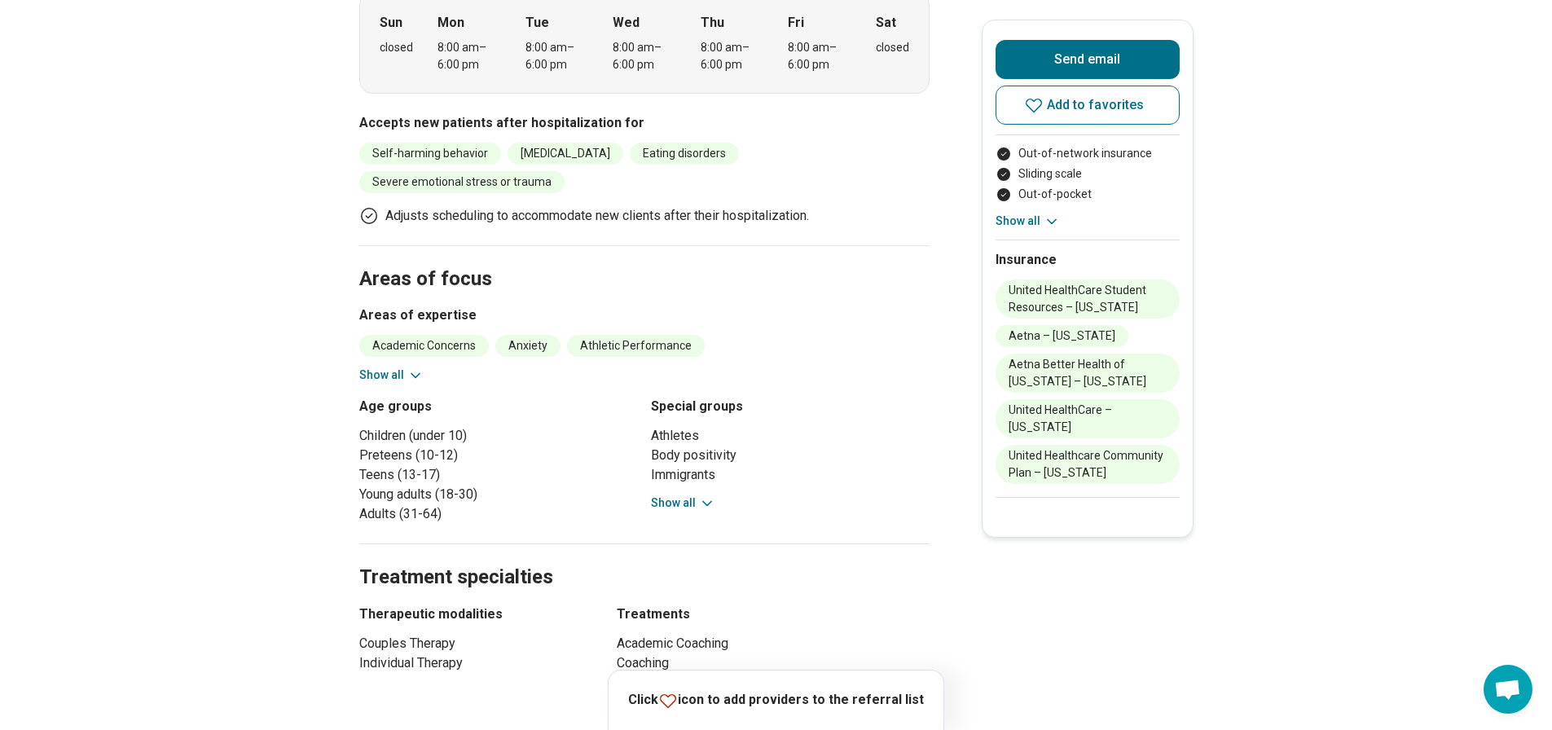
scroll to position [570, 0]
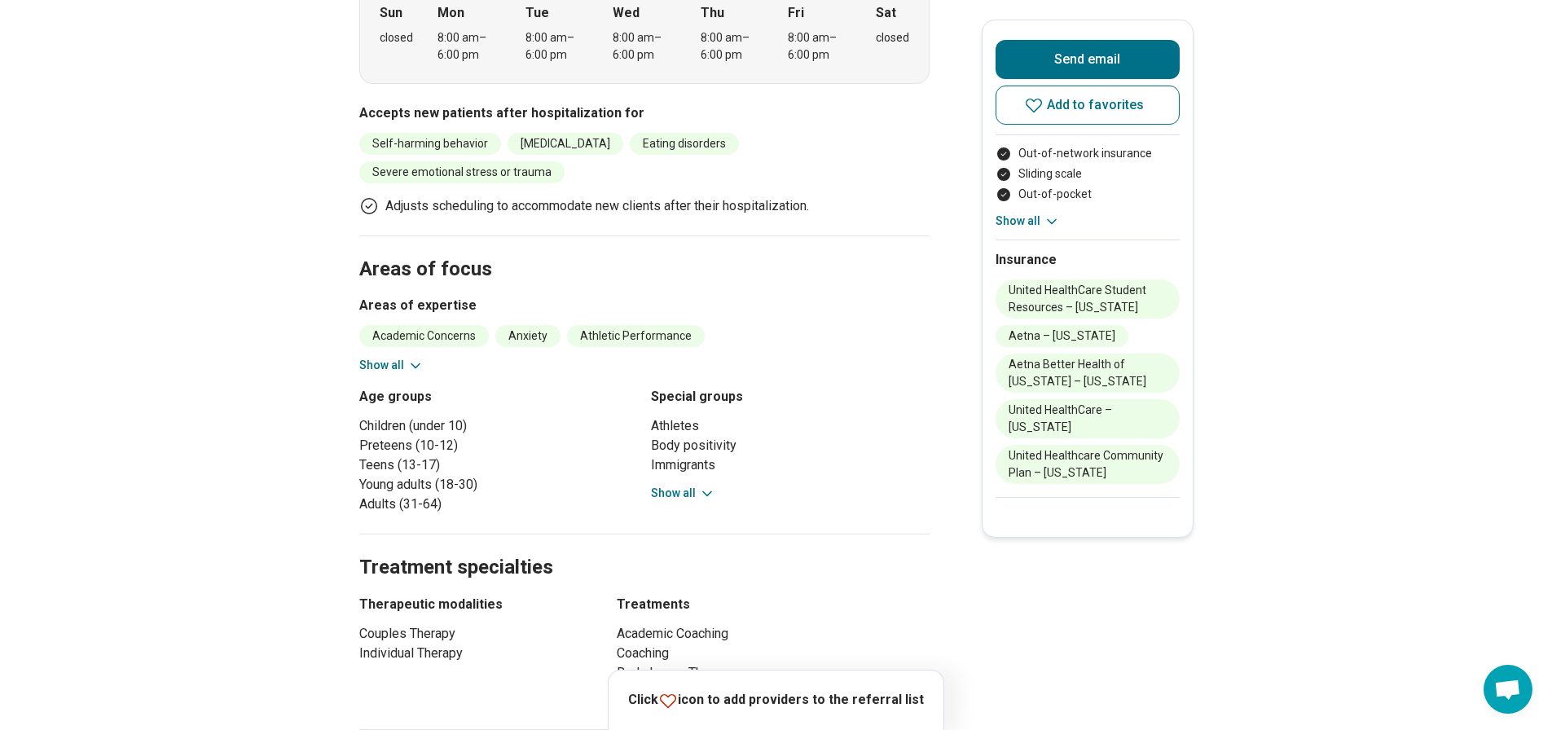
click at [391, 357] on button "Show all" at bounding box center [391, 365] width 64 height 17
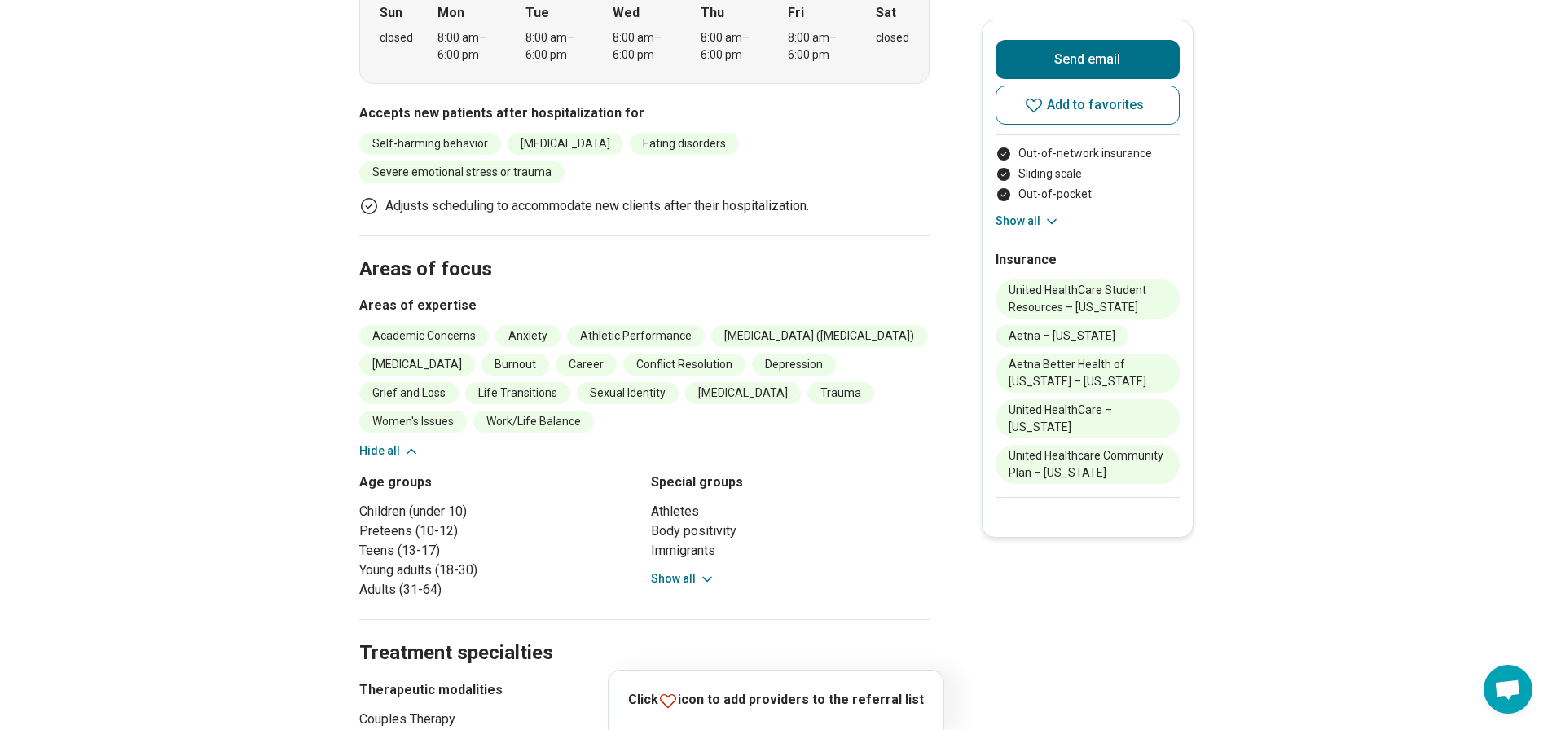
click at [711, 580] on icon at bounding box center [707, 579] width 8 height 4
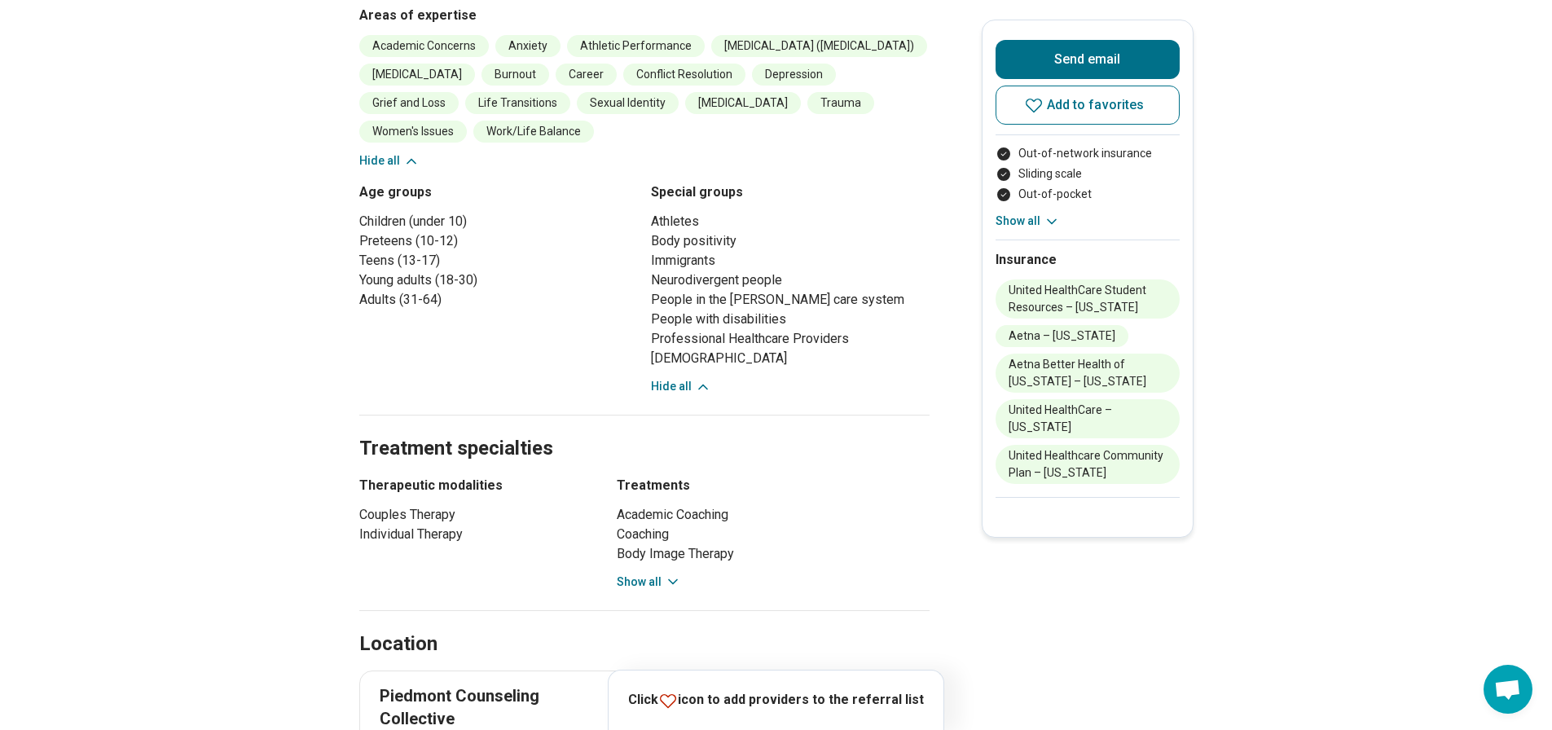
scroll to position [977, 0]
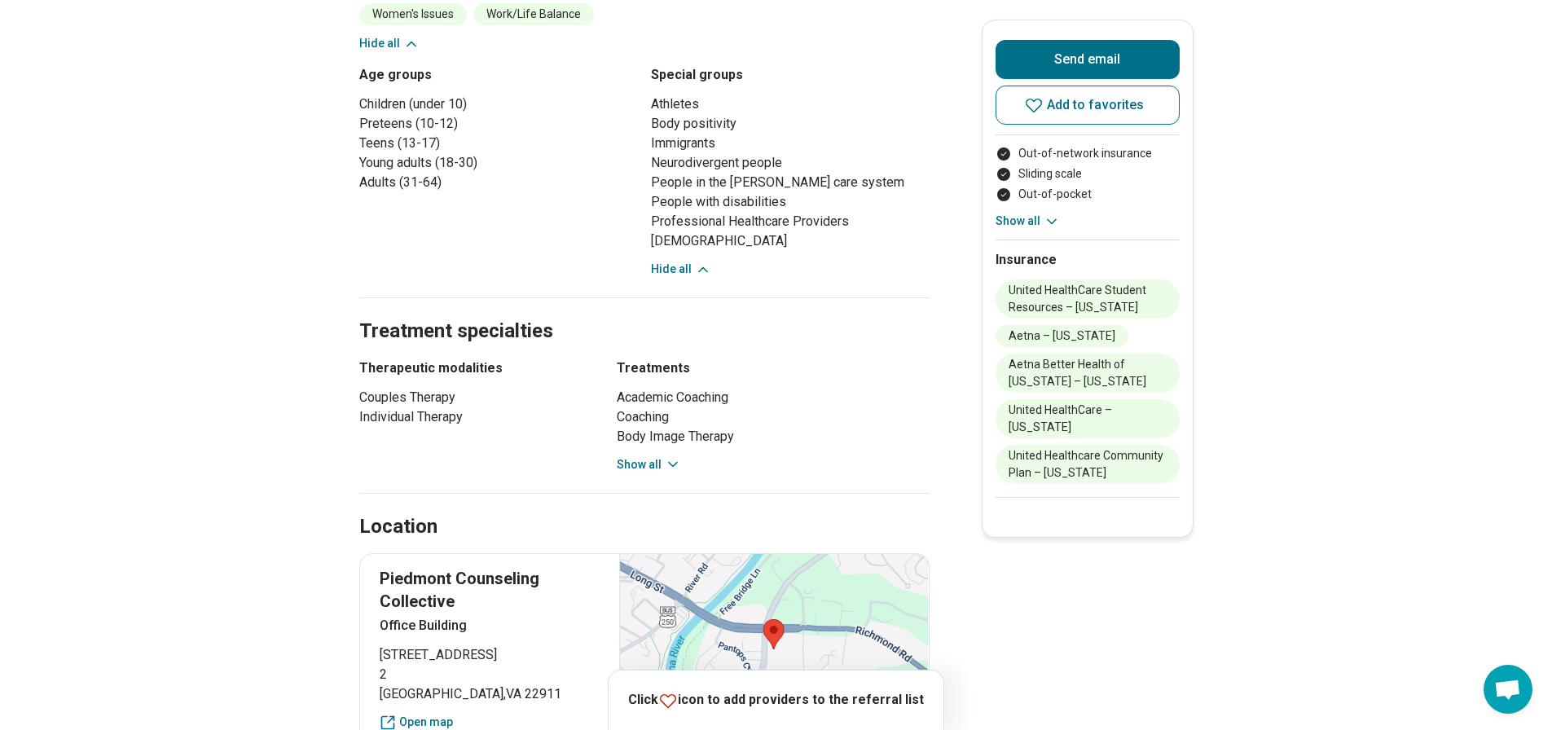
click at [645, 456] on button "Show all" at bounding box center [649, 464] width 64 height 17
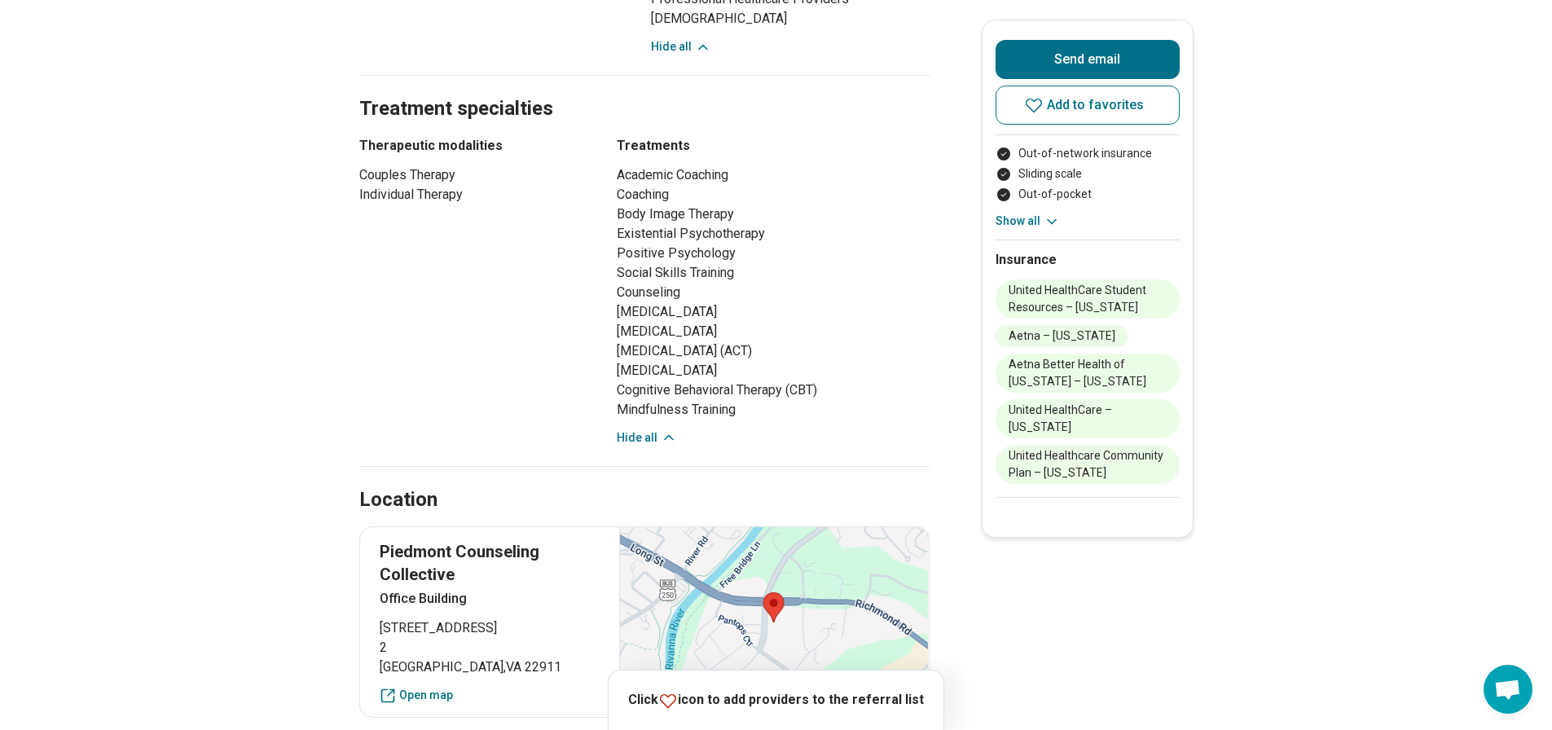
scroll to position [1303, 0]
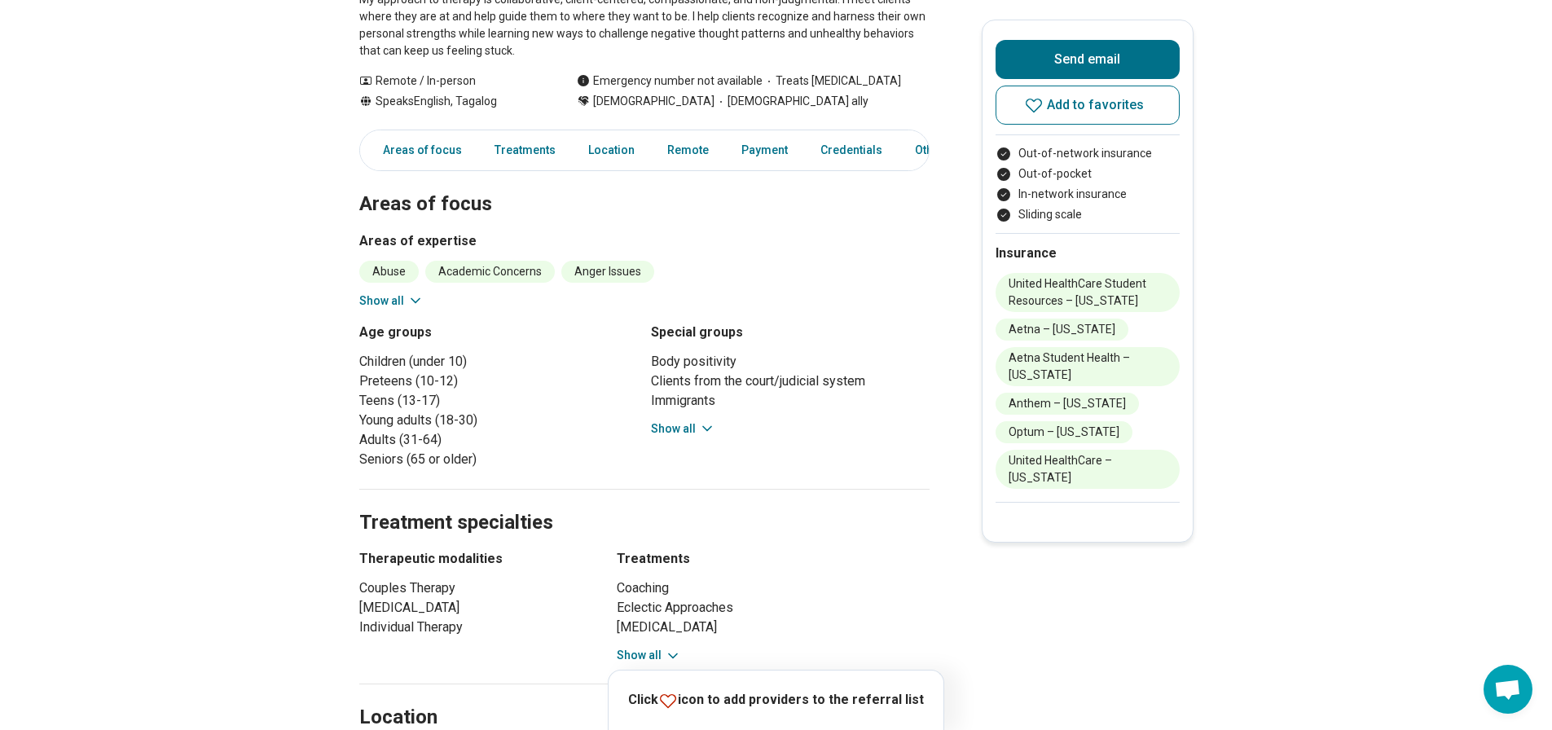
scroll to position [326, 0]
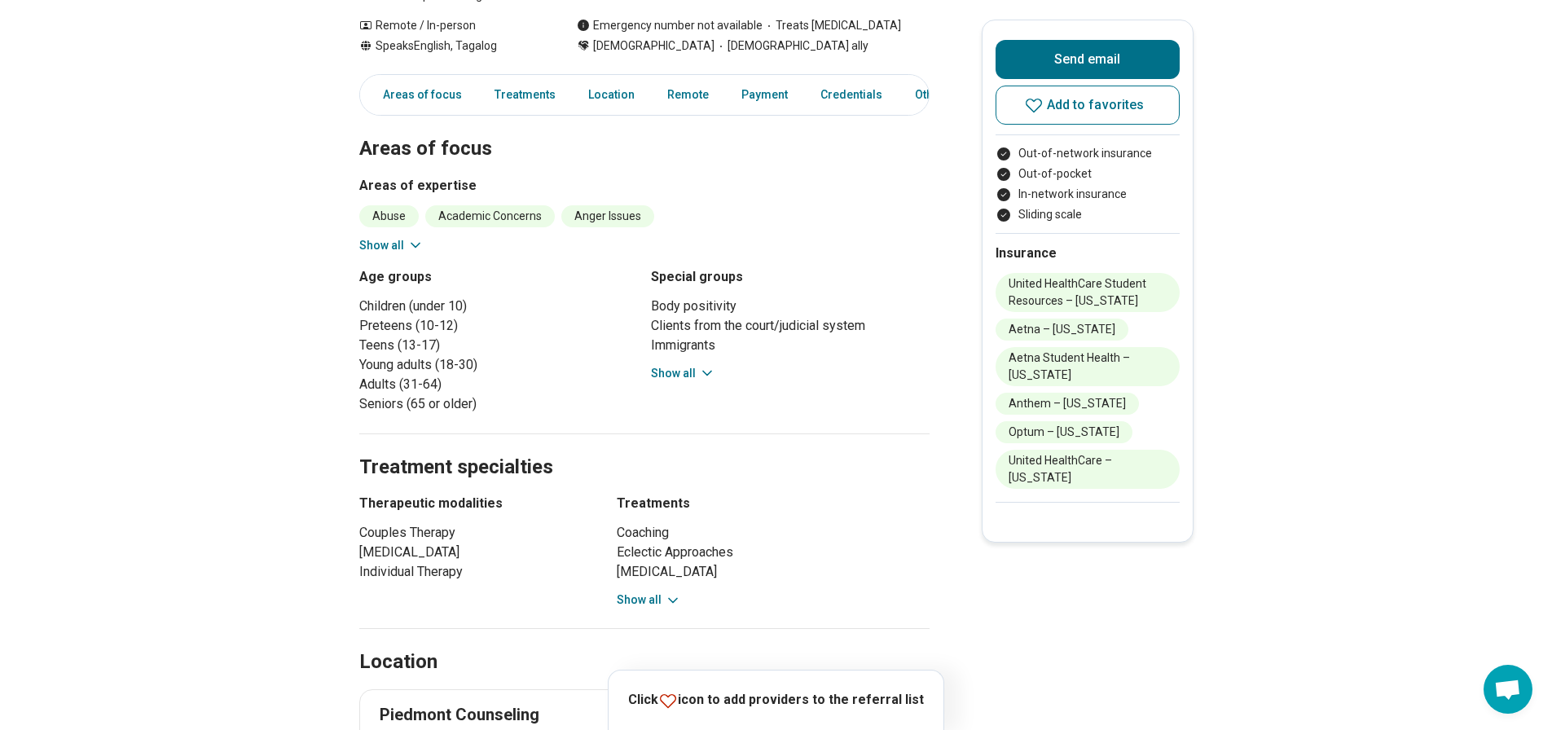
click at [405, 242] on button "Show all" at bounding box center [391, 245] width 64 height 17
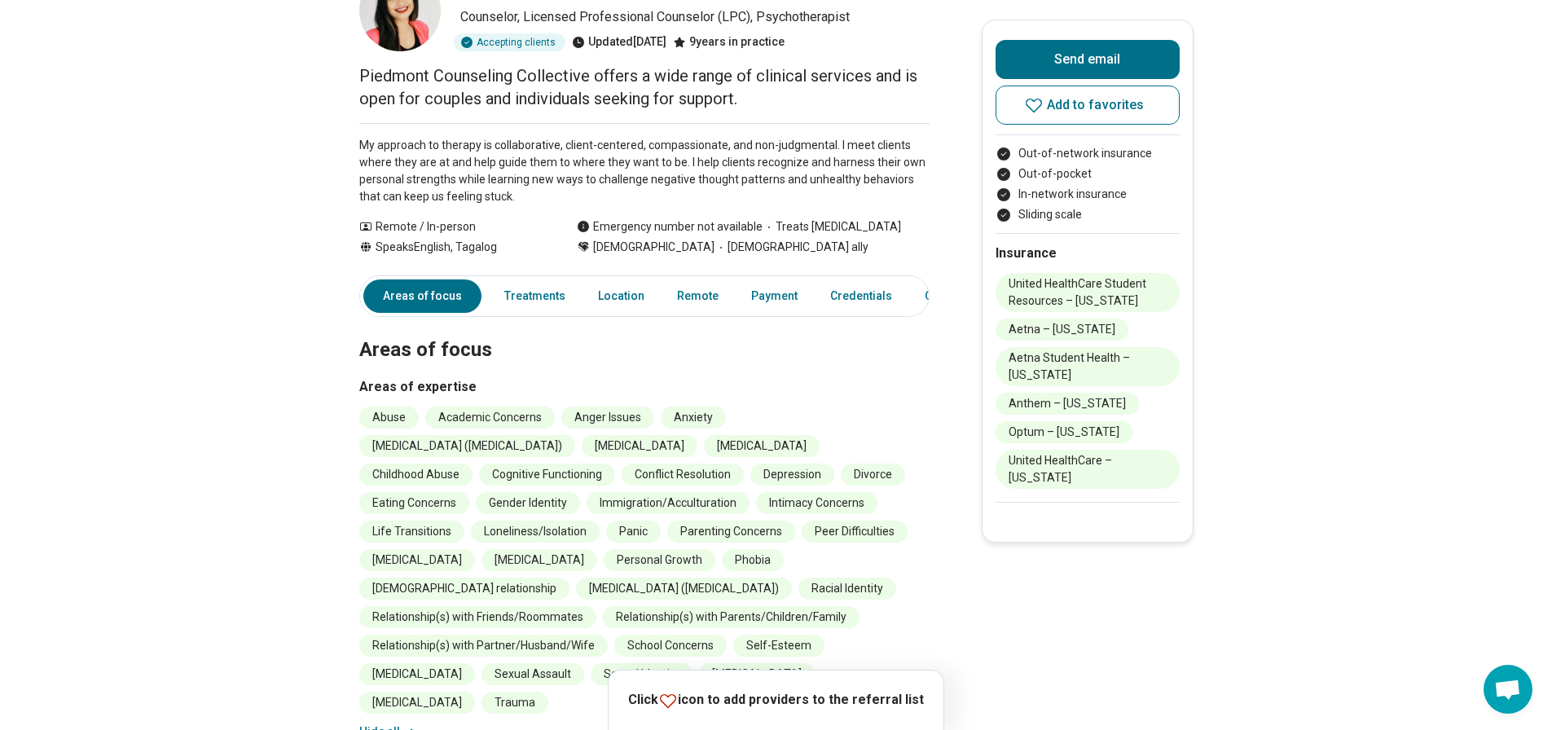
scroll to position [0, 0]
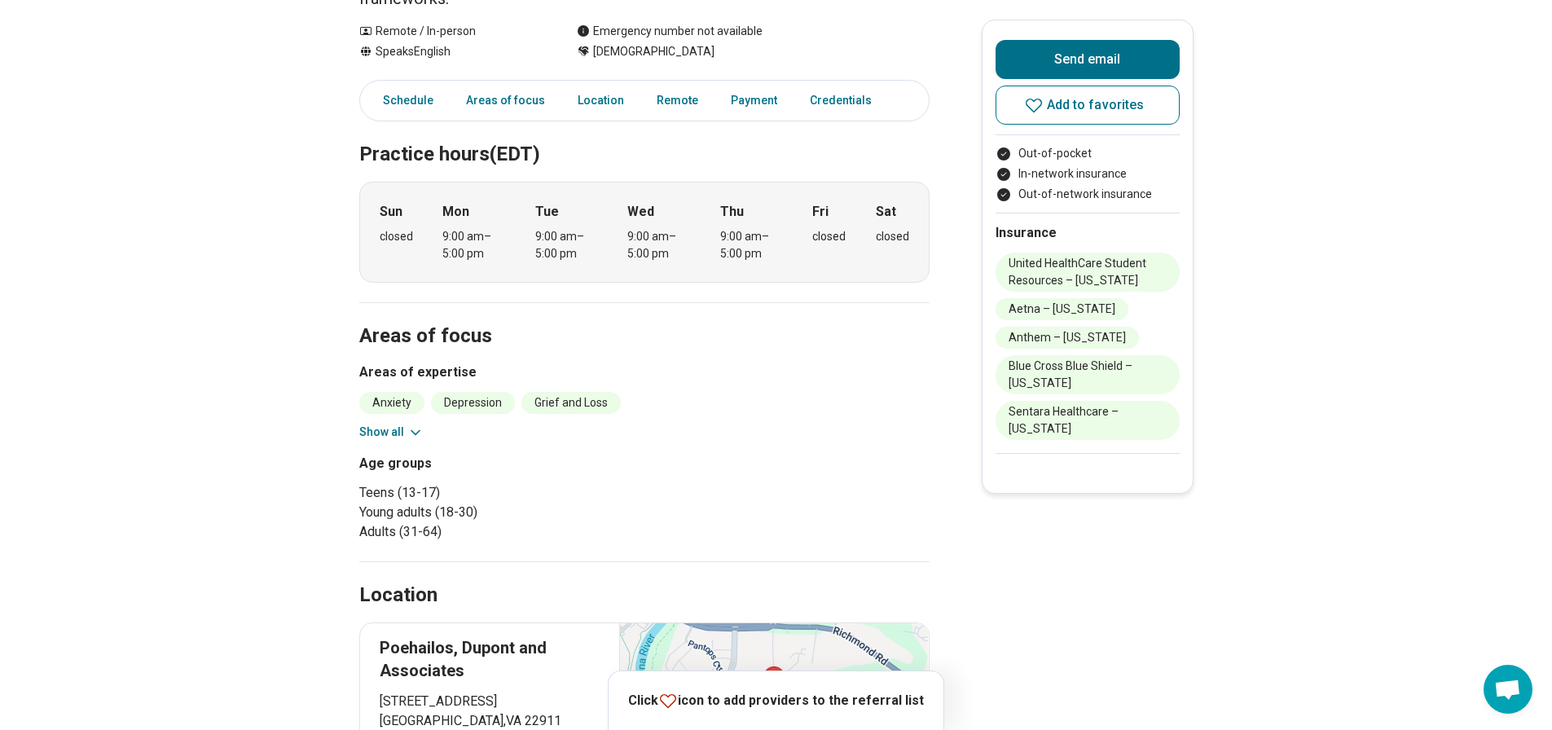
scroll to position [244, 0]
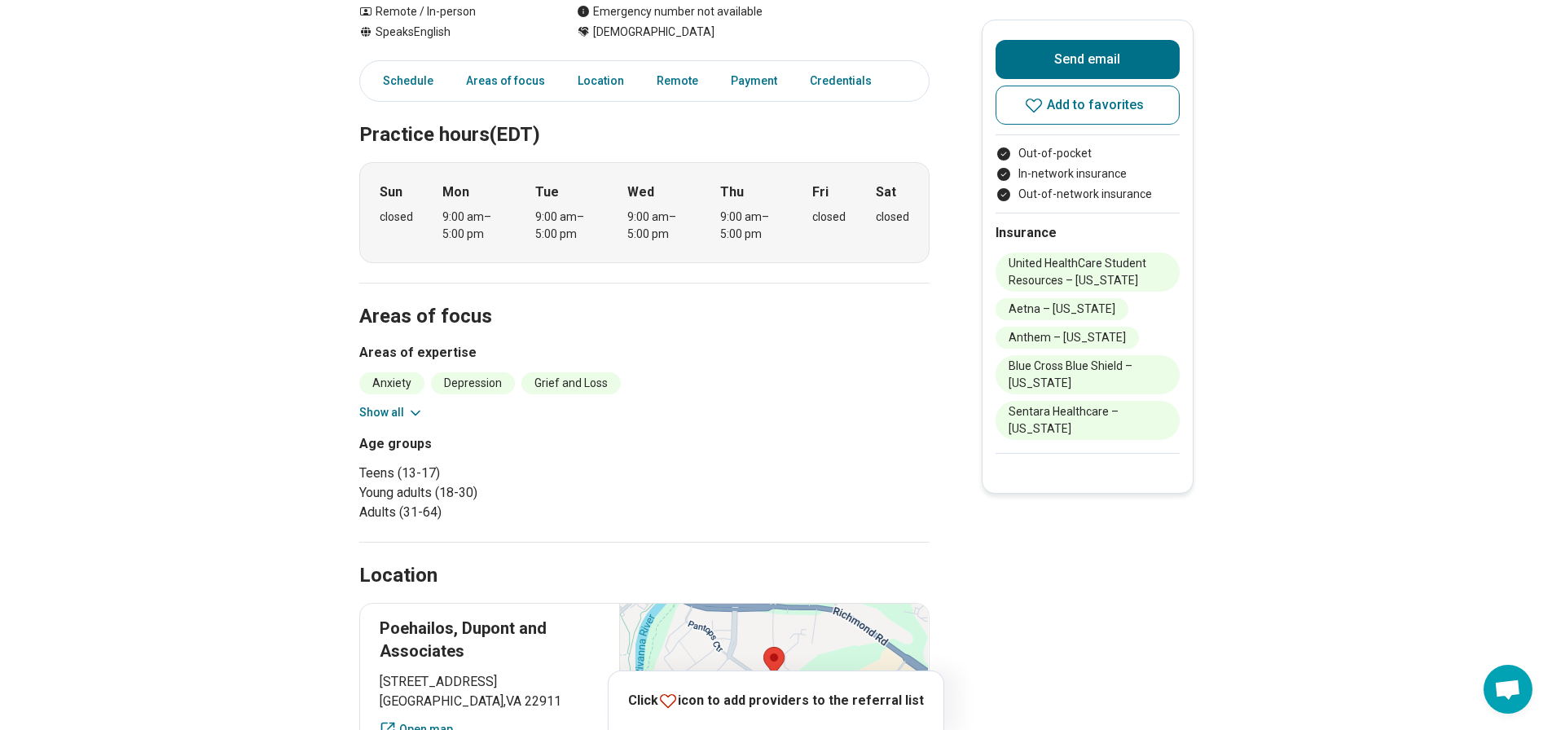
click at [374, 414] on button "Show all" at bounding box center [391, 412] width 64 height 17
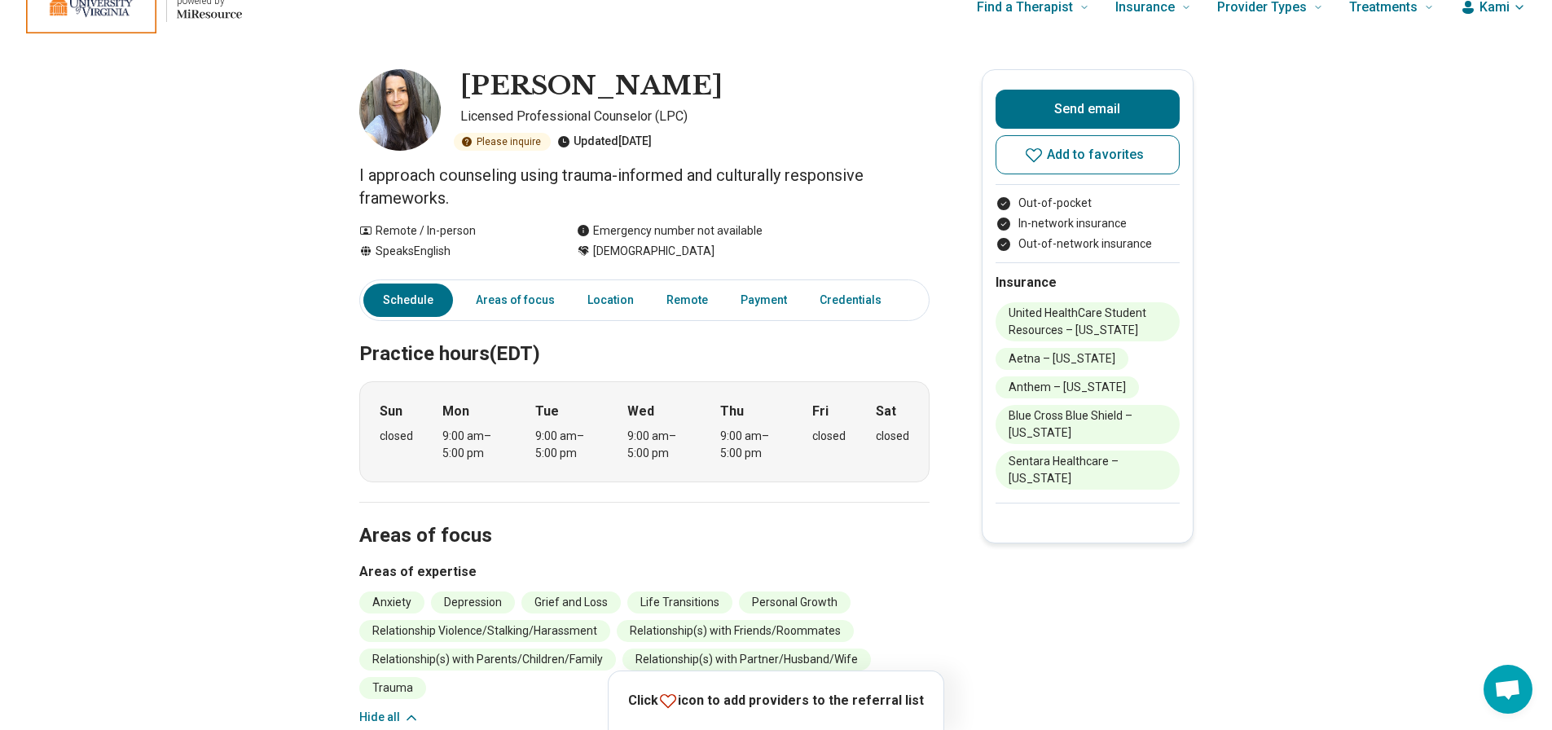
scroll to position [0, 0]
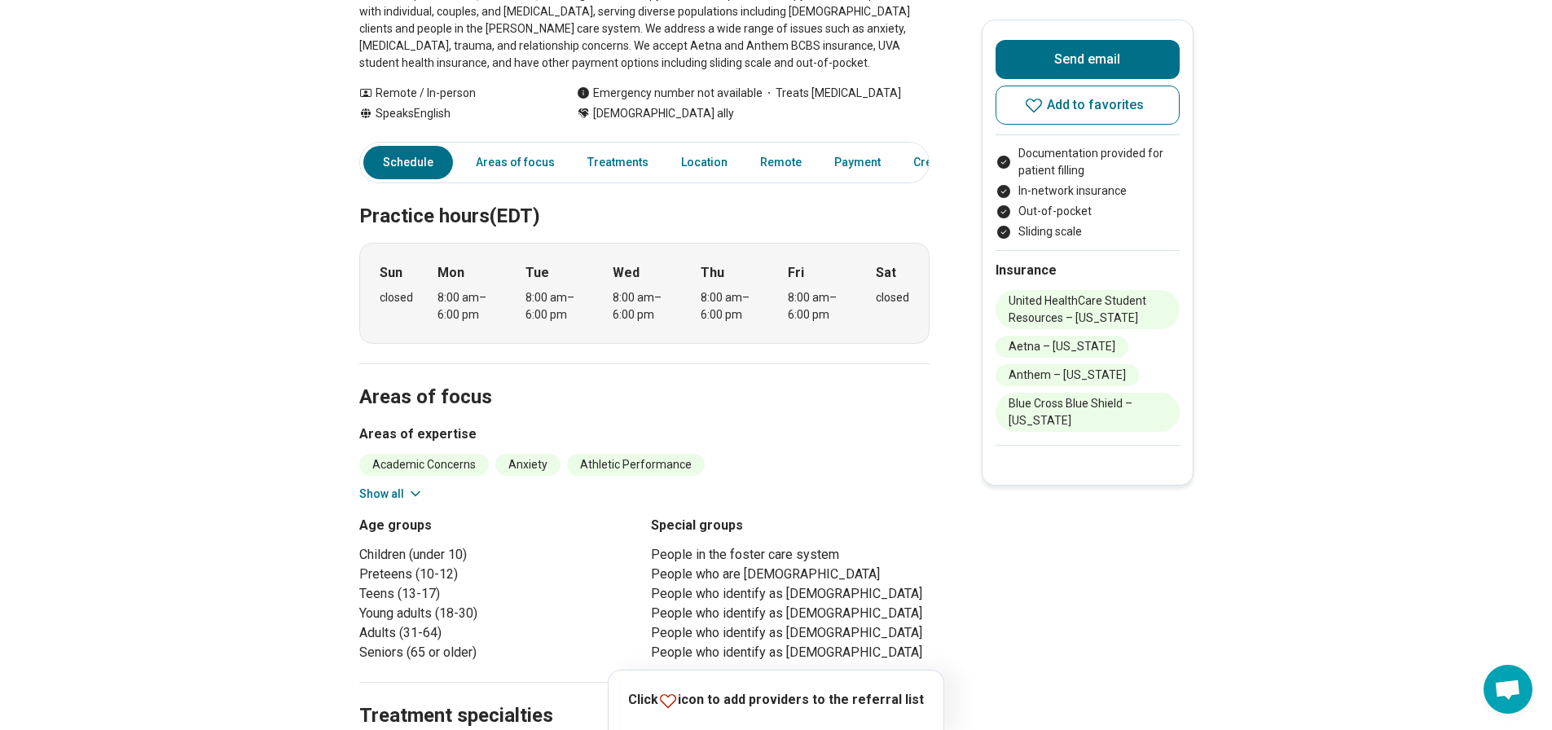
scroll to position [489, 0]
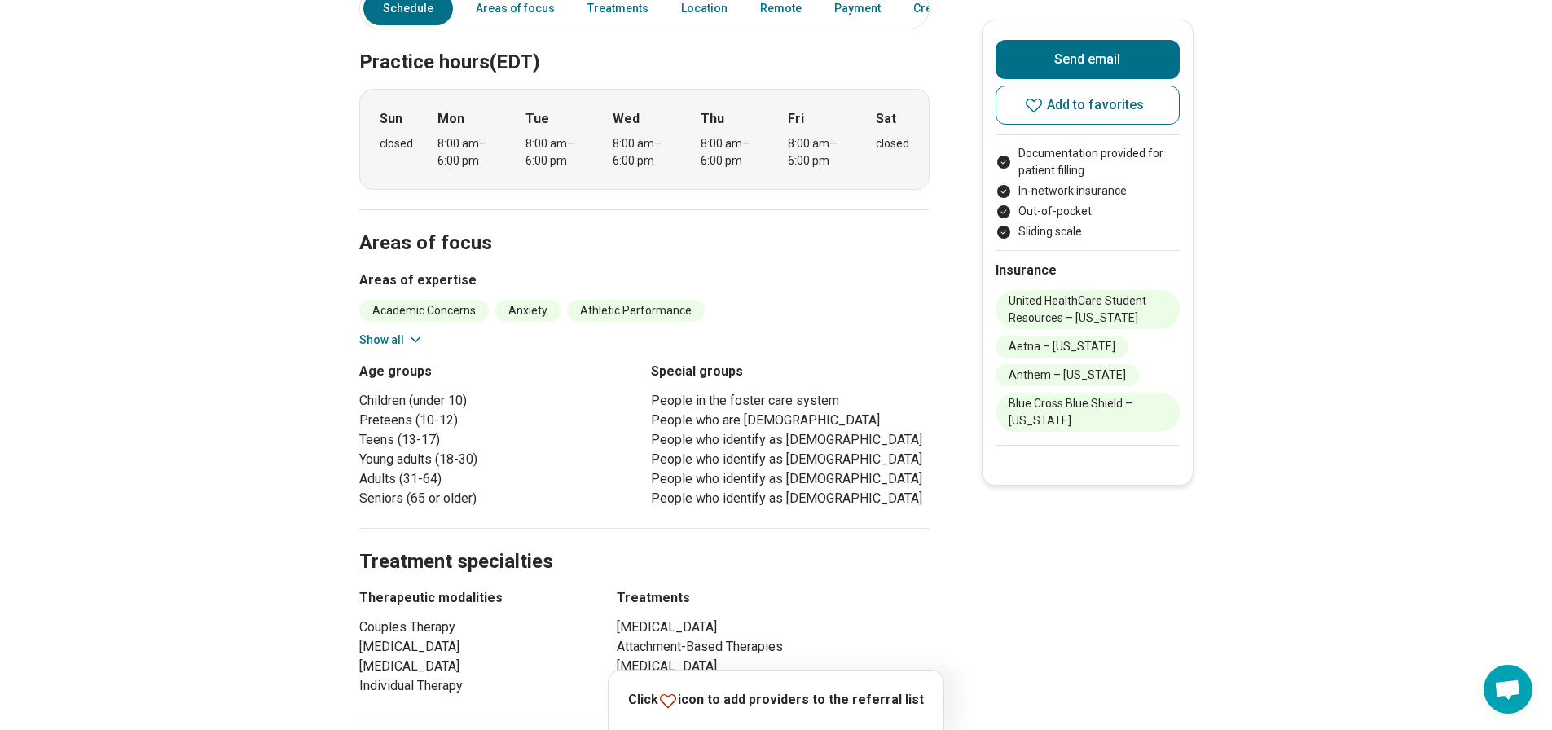
click at [389, 331] on button "Show all" at bounding box center [391, 339] width 64 height 17
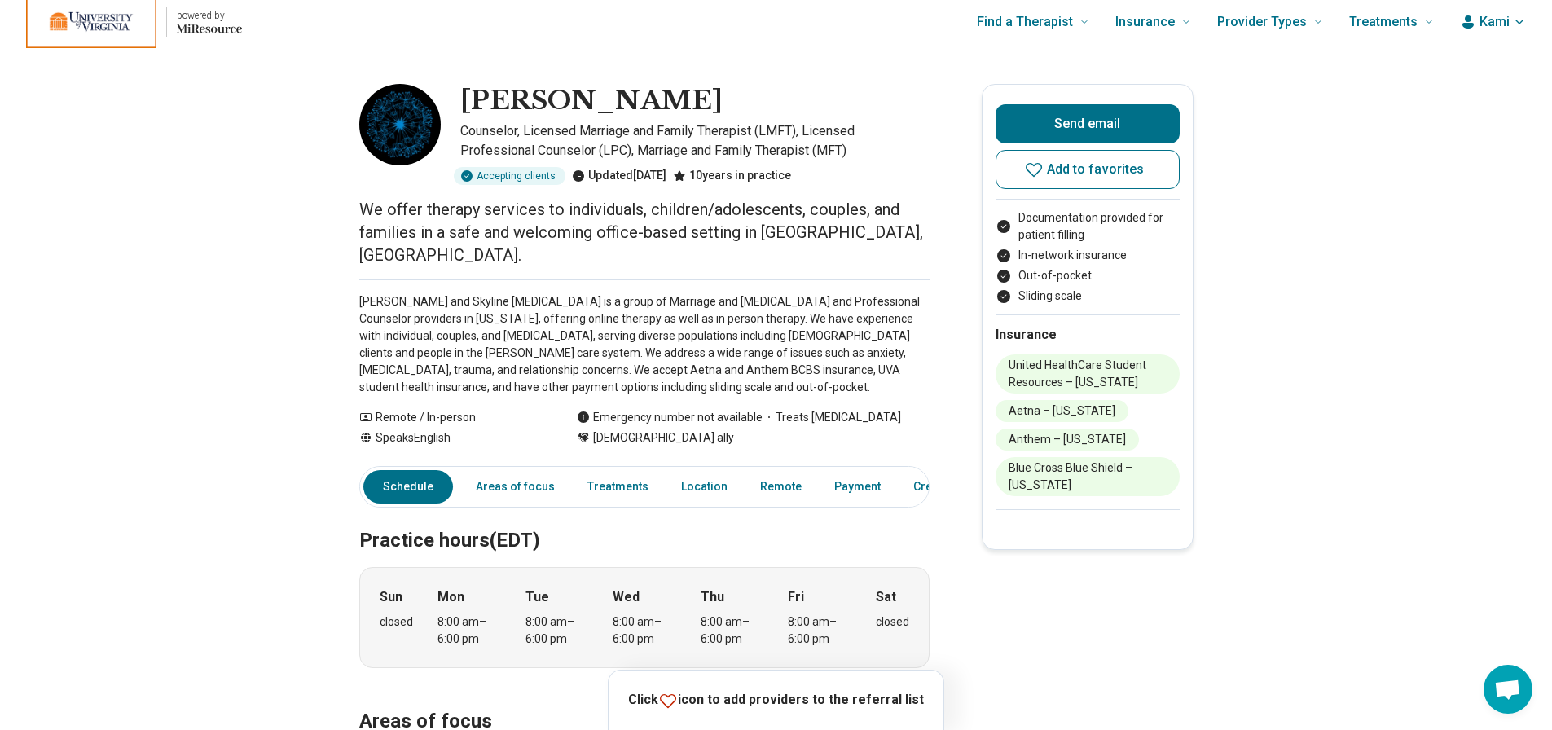
scroll to position [0, 0]
